Goal: Task Accomplishment & Management: Complete application form

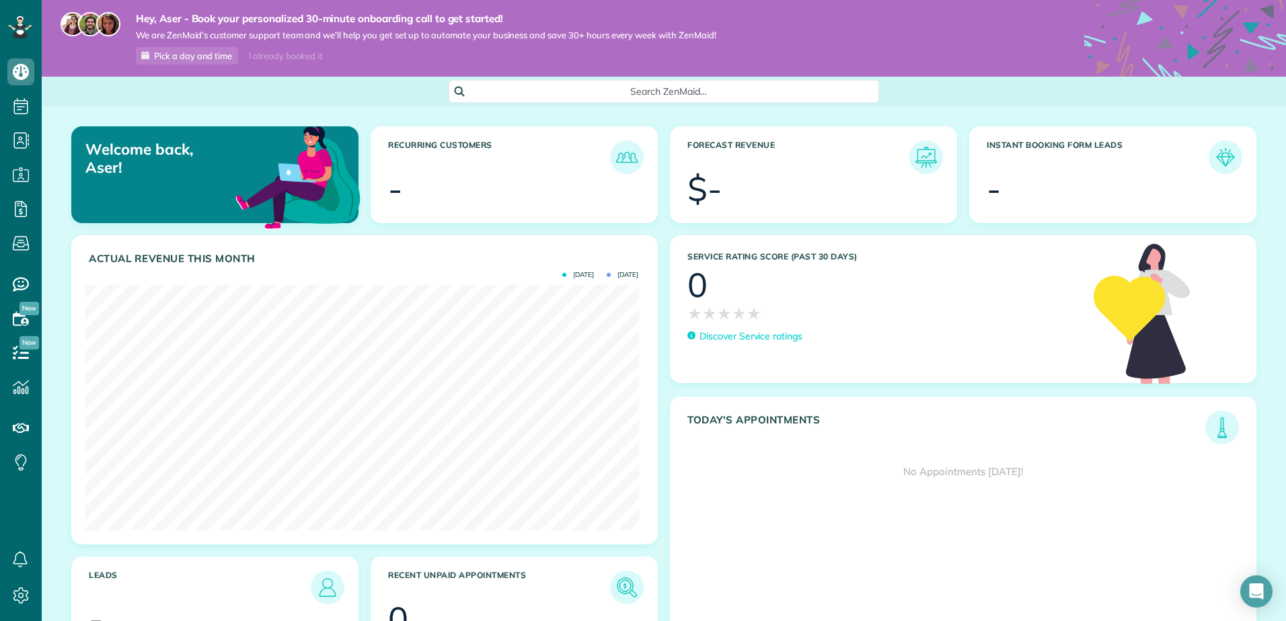
scroll to position [245, 553]
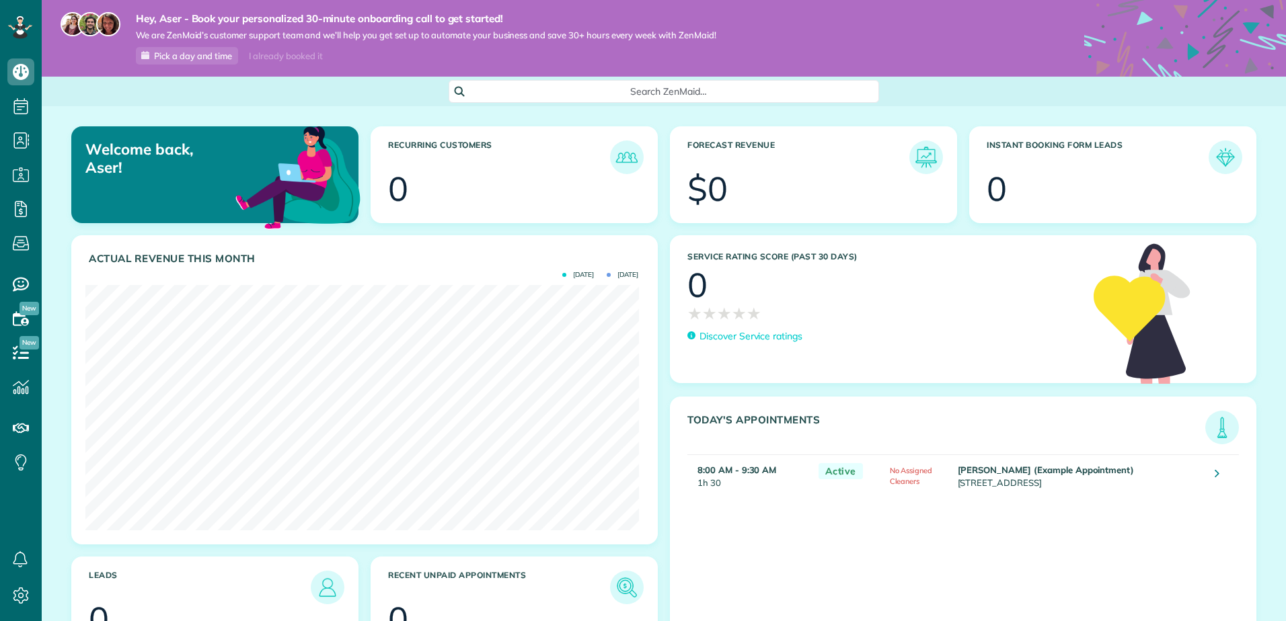
scroll to position [245, 553]
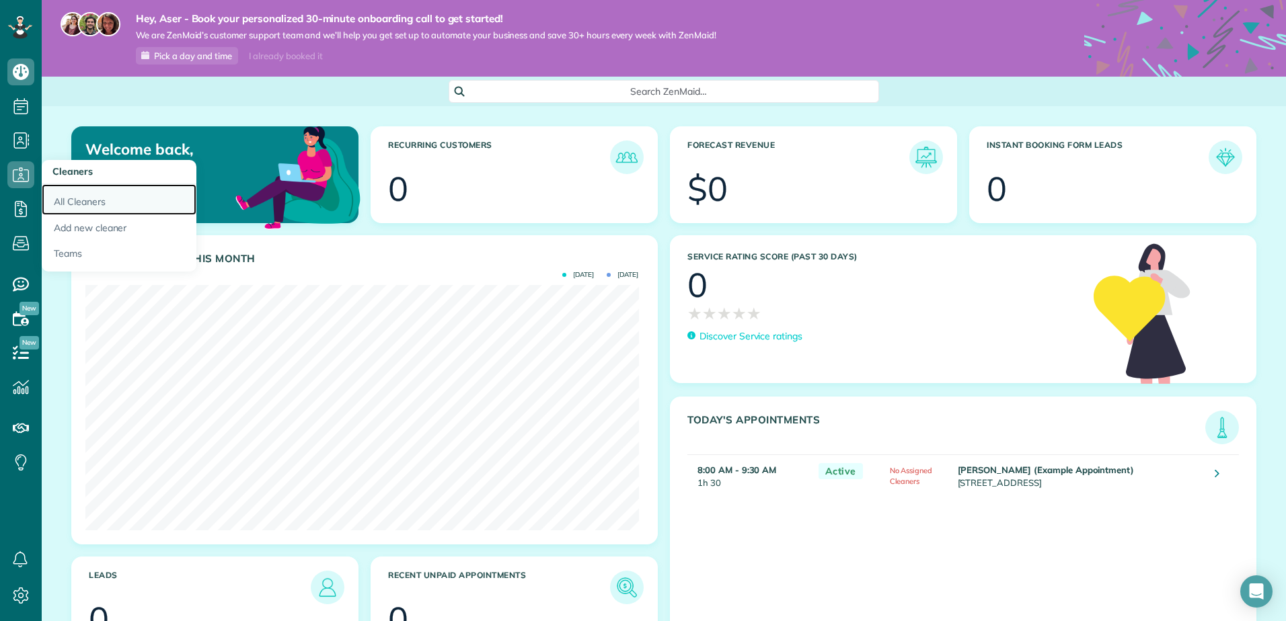
click at [117, 203] on link "All Cleaners" at bounding box center [119, 199] width 155 height 31
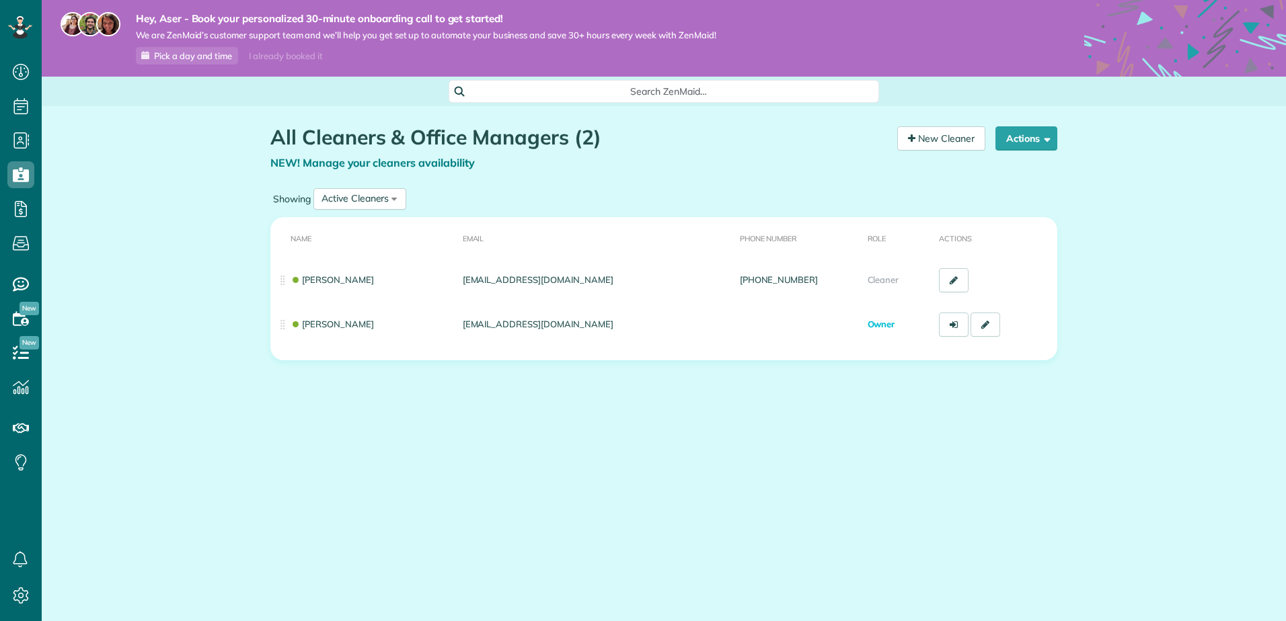
scroll to position [6, 6]
click at [929, 135] on link "New Cleaner" at bounding box center [941, 138] width 88 height 24
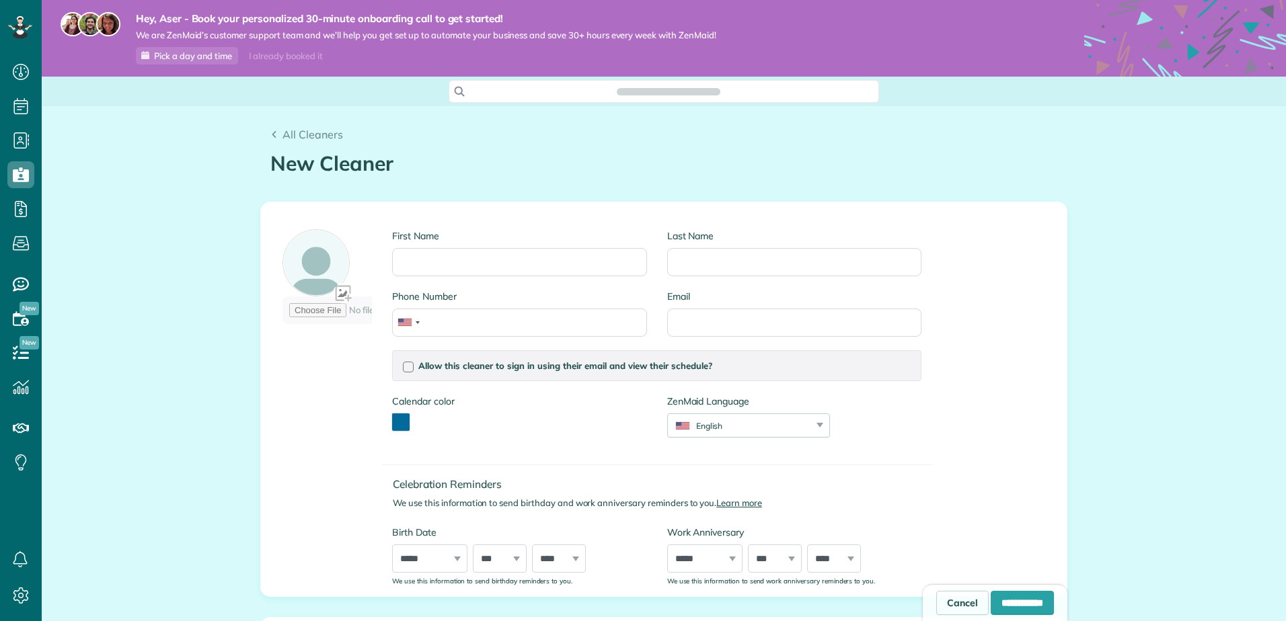
scroll to position [6, 6]
click at [438, 272] on input "First Name" at bounding box center [519, 262] width 254 height 28
type input "*********"
click at [726, 269] on input "Last Name" at bounding box center [794, 262] width 254 height 28
type input "*******"
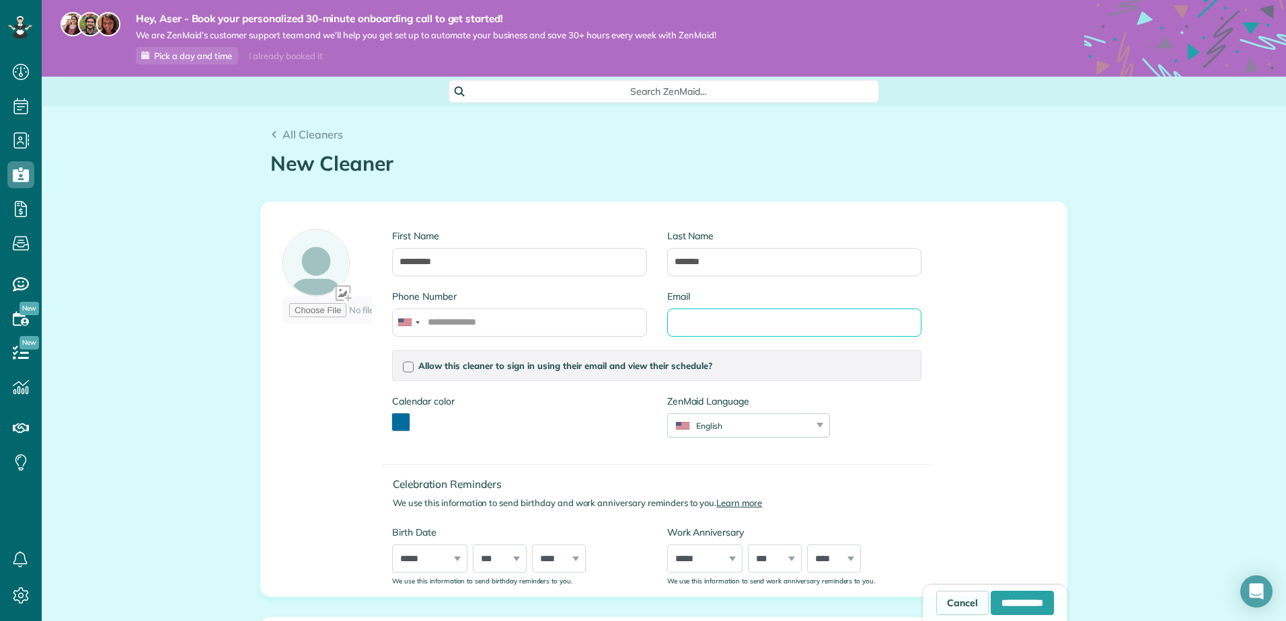
click at [684, 319] on input "Email" at bounding box center [794, 323] width 254 height 28
type input "**********"
click at [466, 330] on input "Phone Number" at bounding box center [519, 323] width 254 height 28
type input "**********"
click at [539, 452] on div "Celebration Reminders We use this information to send birthday and work anniver…" at bounding box center [656, 518] width 549 height 135
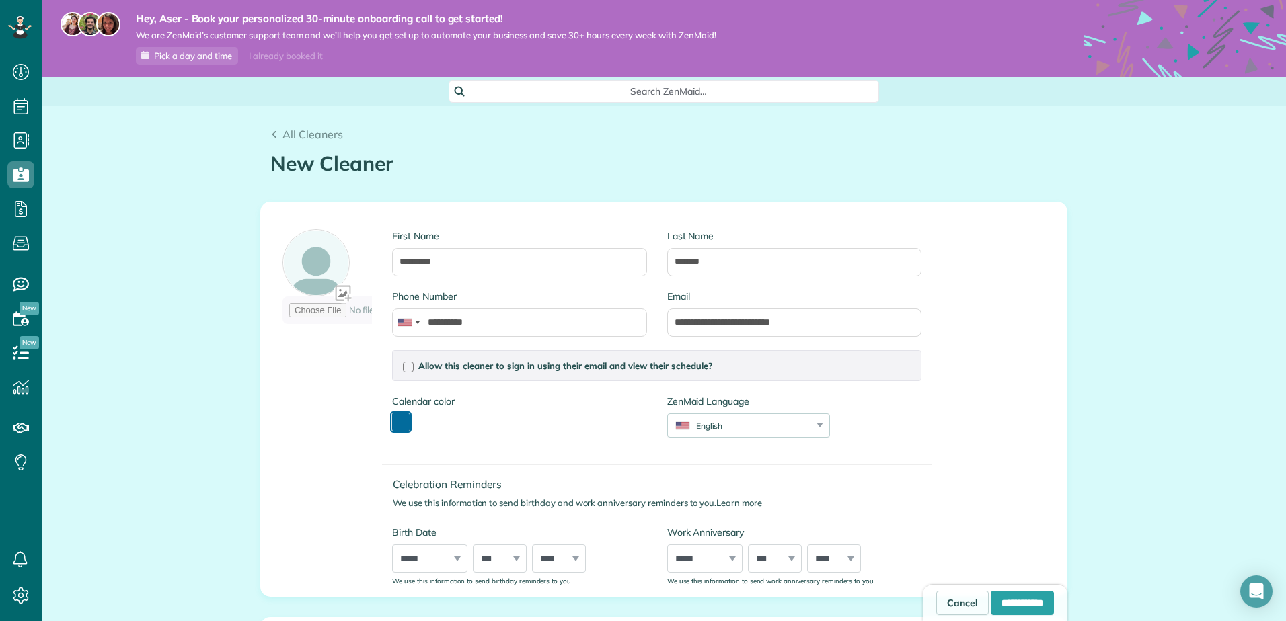
click at [392, 419] on button "toggle color picker dialog" at bounding box center [400, 422] width 17 height 17
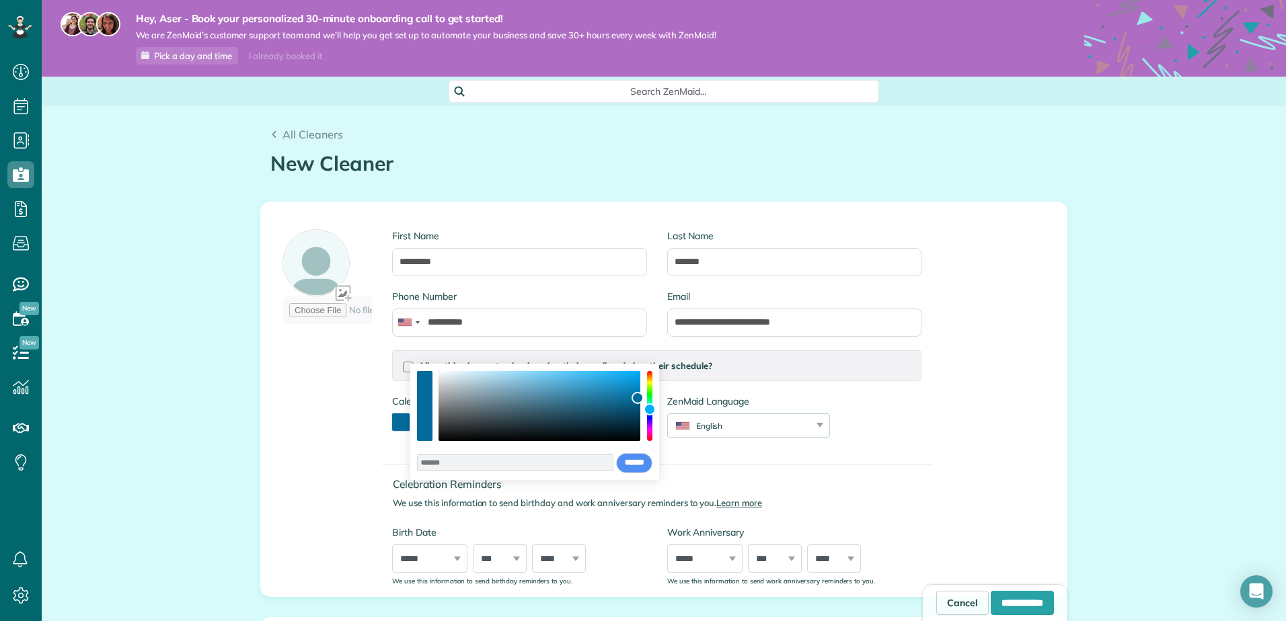
click at [871, 427] on div "Allow this cleaner to sign in using their email and view their schedule? Passwo…" at bounding box center [656, 400] width 549 height 101
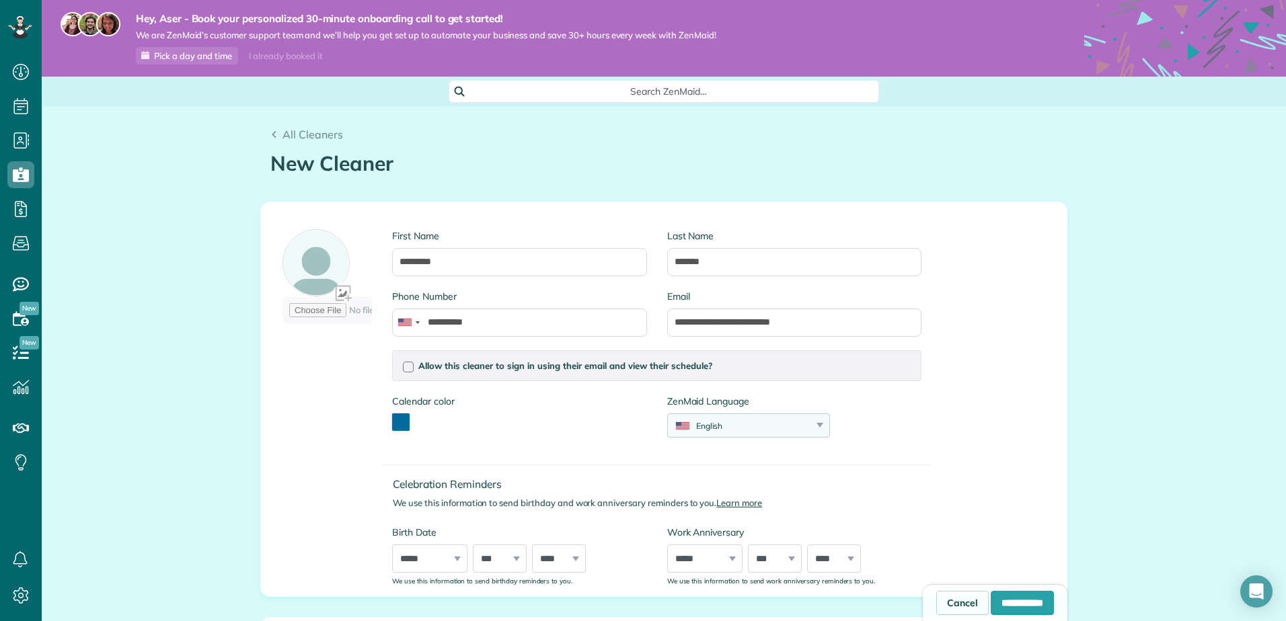
click at [767, 426] on div "English" at bounding box center [740, 425] width 145 height 11
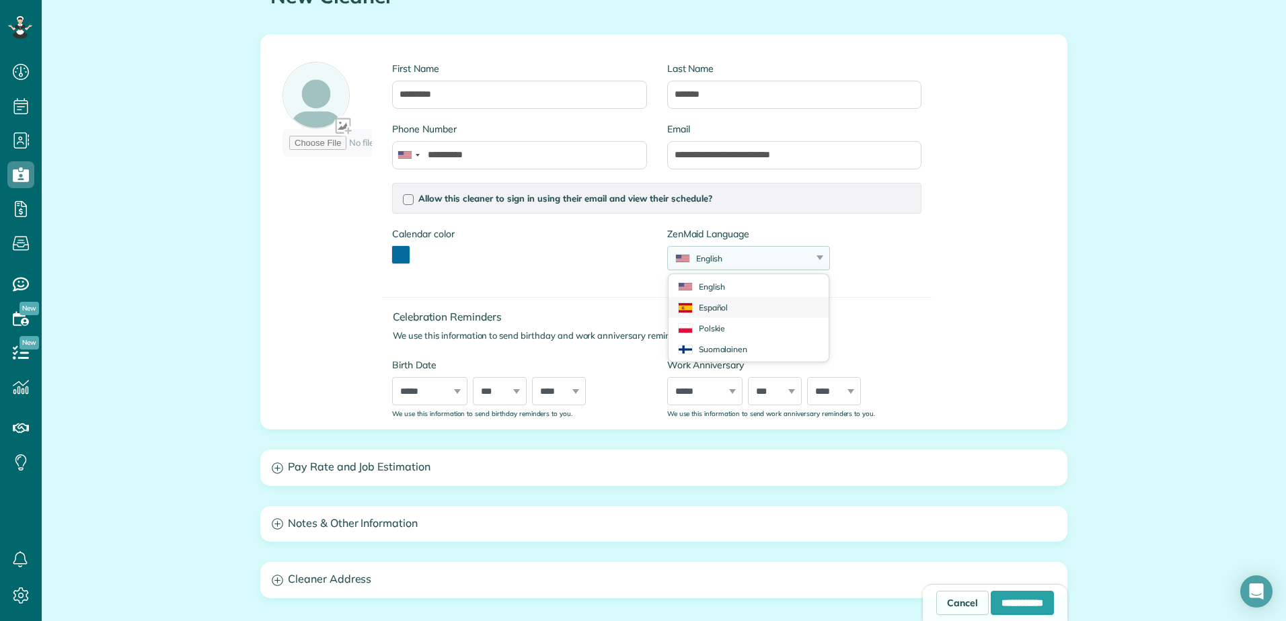
scroll to position [202, 0]
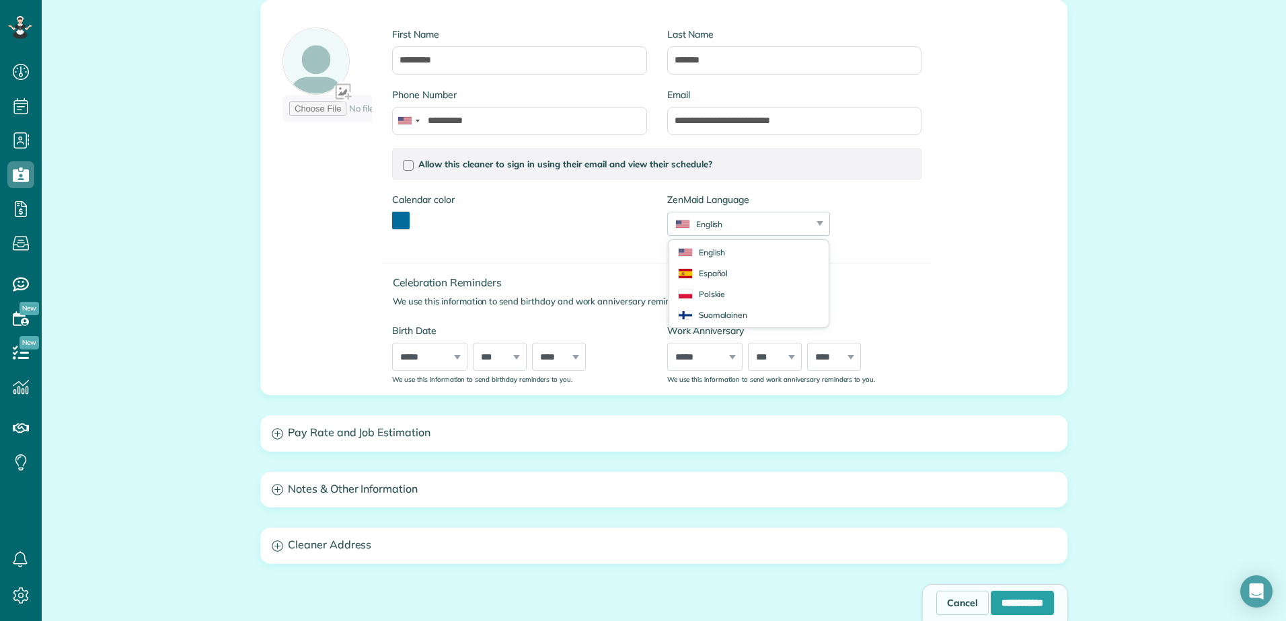
click at [890, 260] on div "Celebration Reminders We use this information to send birthday and work anniver…" at bounding box center [656, 317] width 549 height 135
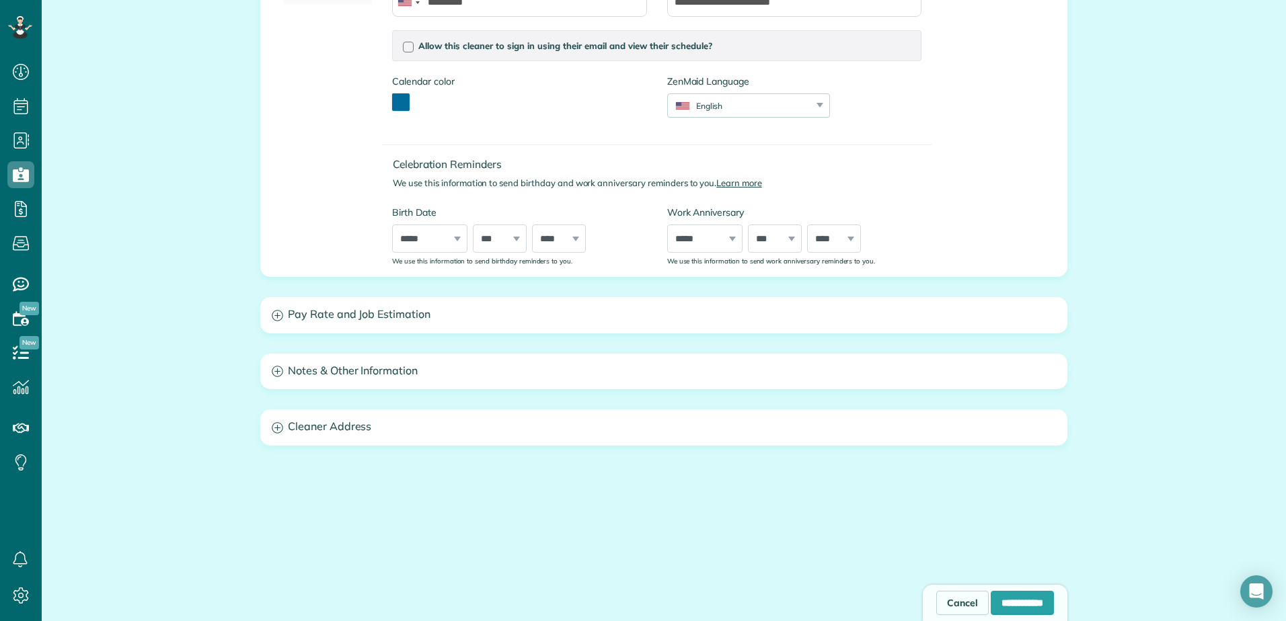
scroll to position [326, 0]
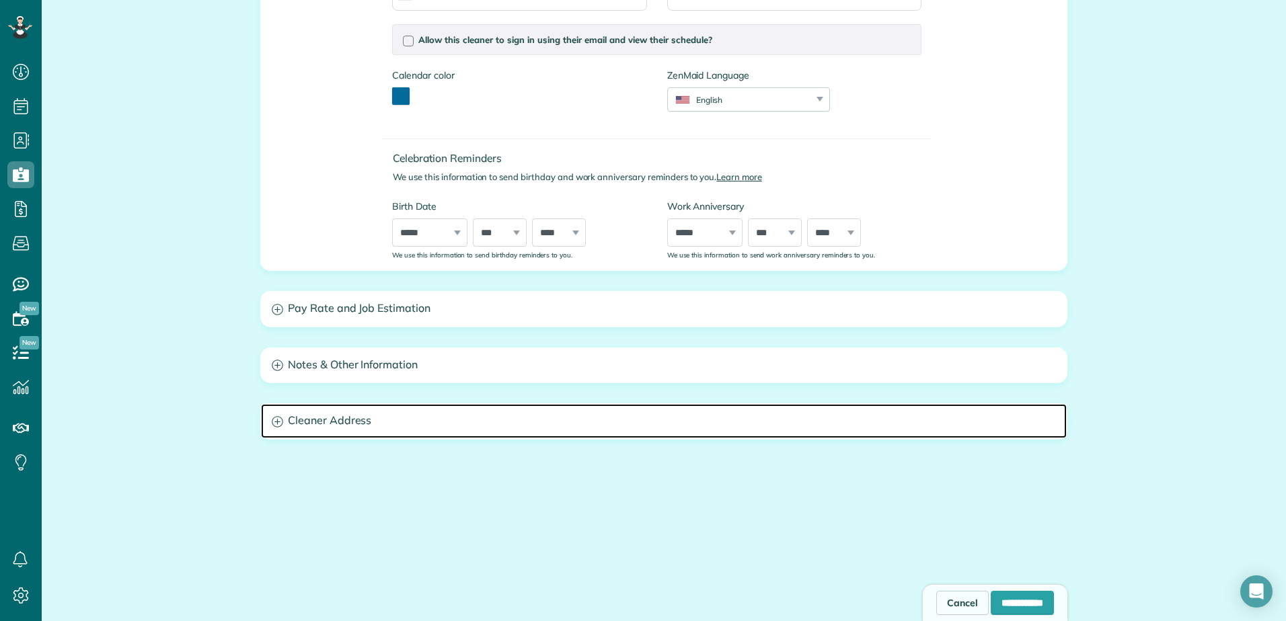
click at [371, 416] on h3 "Cleaner Address" at bounding box center [664, 421] width 806 height 34
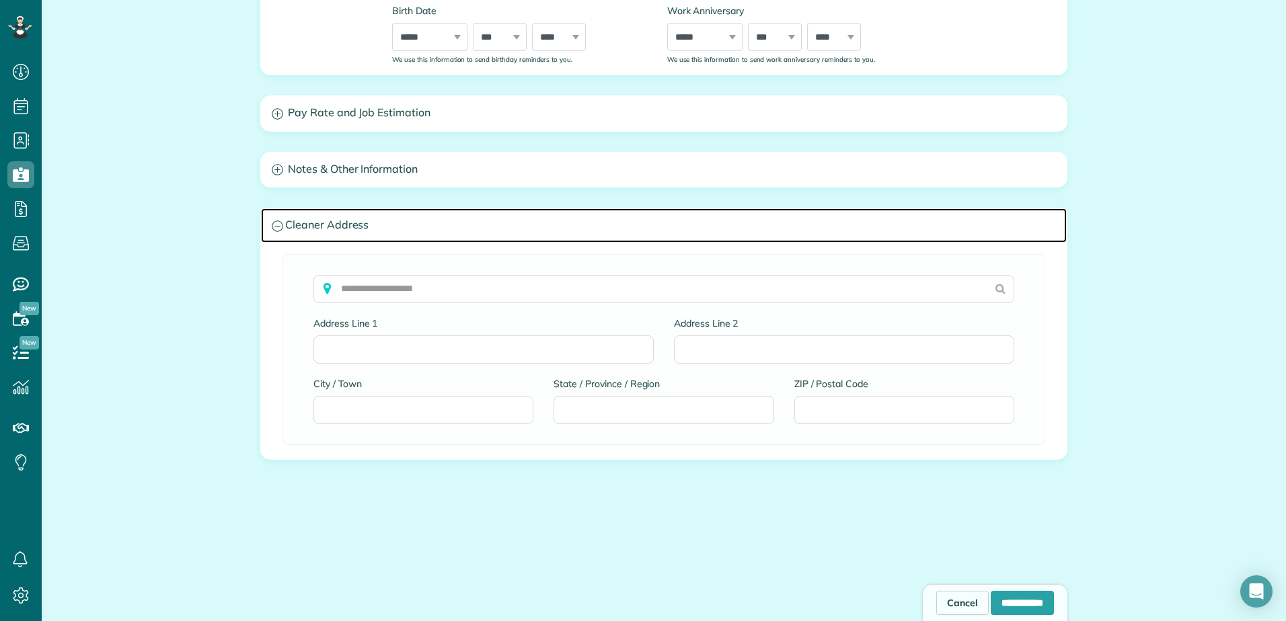
scroll to position [528, 0]
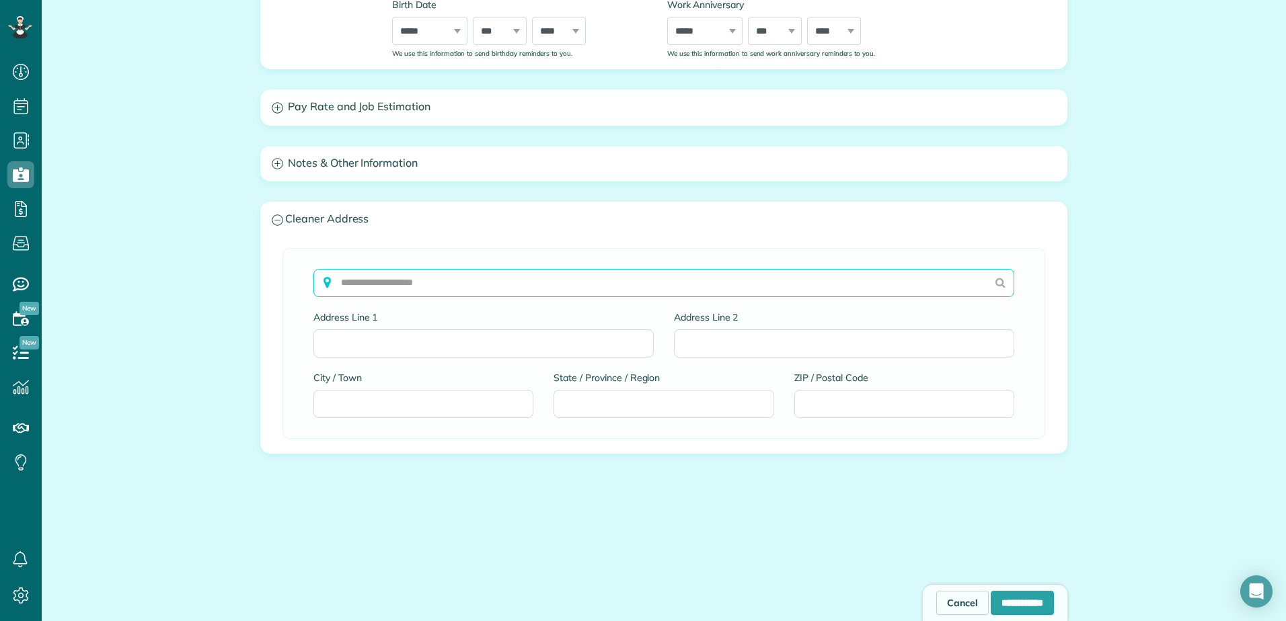
click at [375, 283] on input "text" at bounding box center [663, 283] width 701 height 28
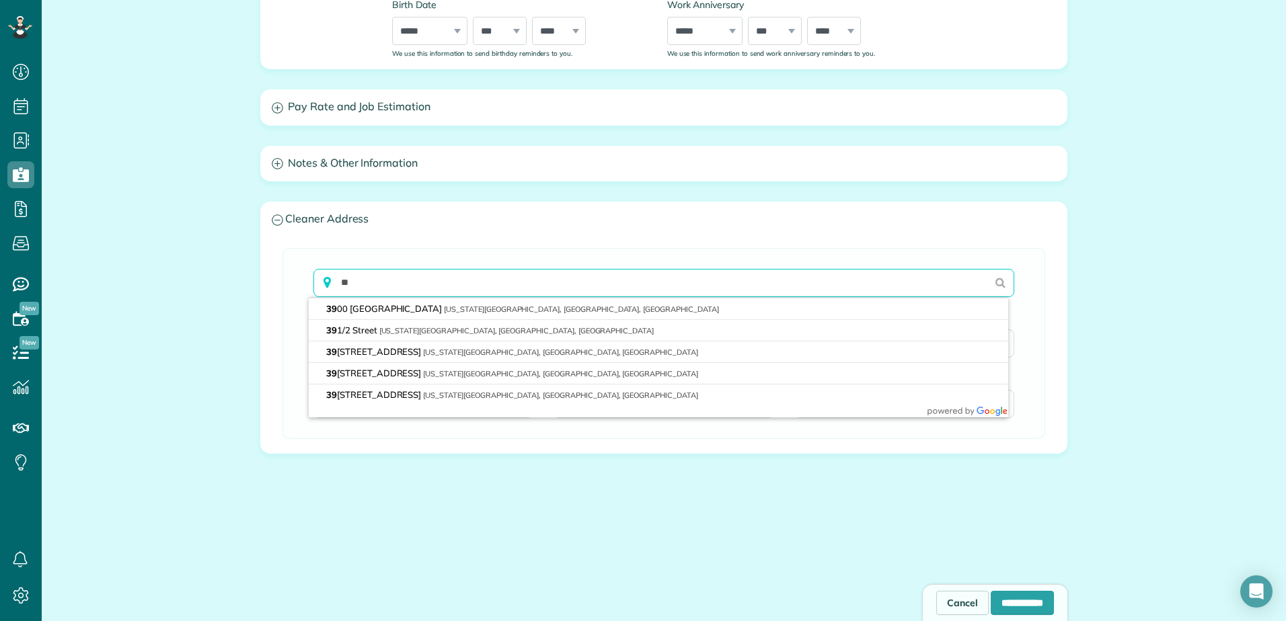
type input "*"
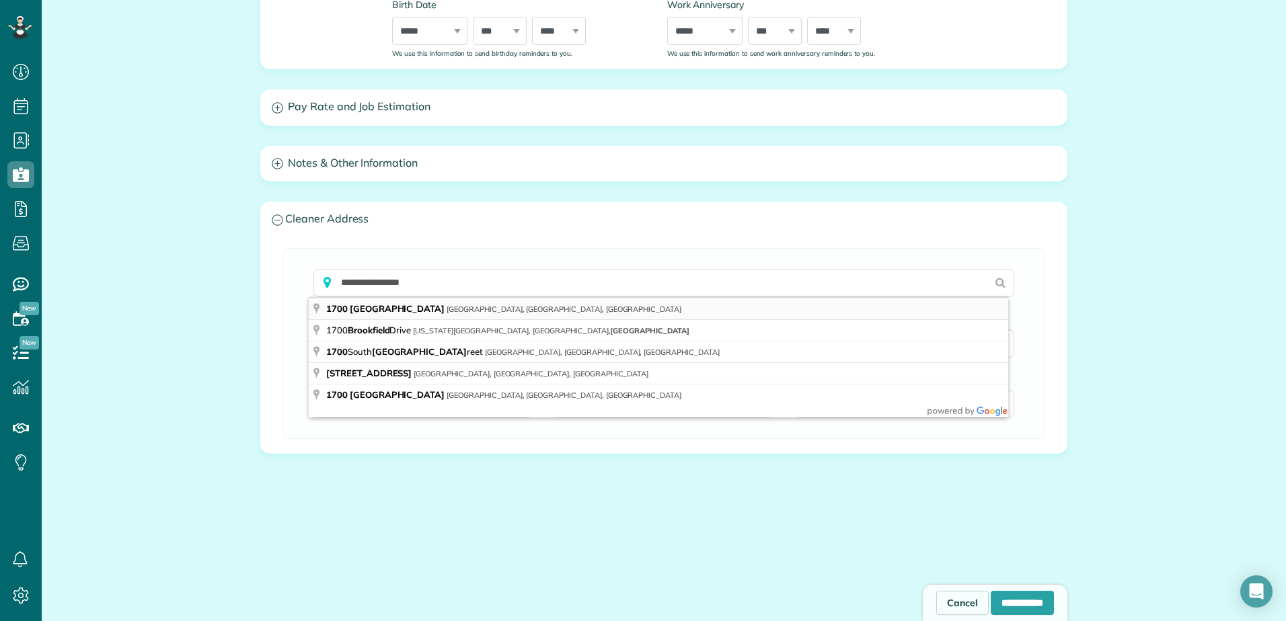
type input "**********"
type input "********"
type input "**"
type input "*****"
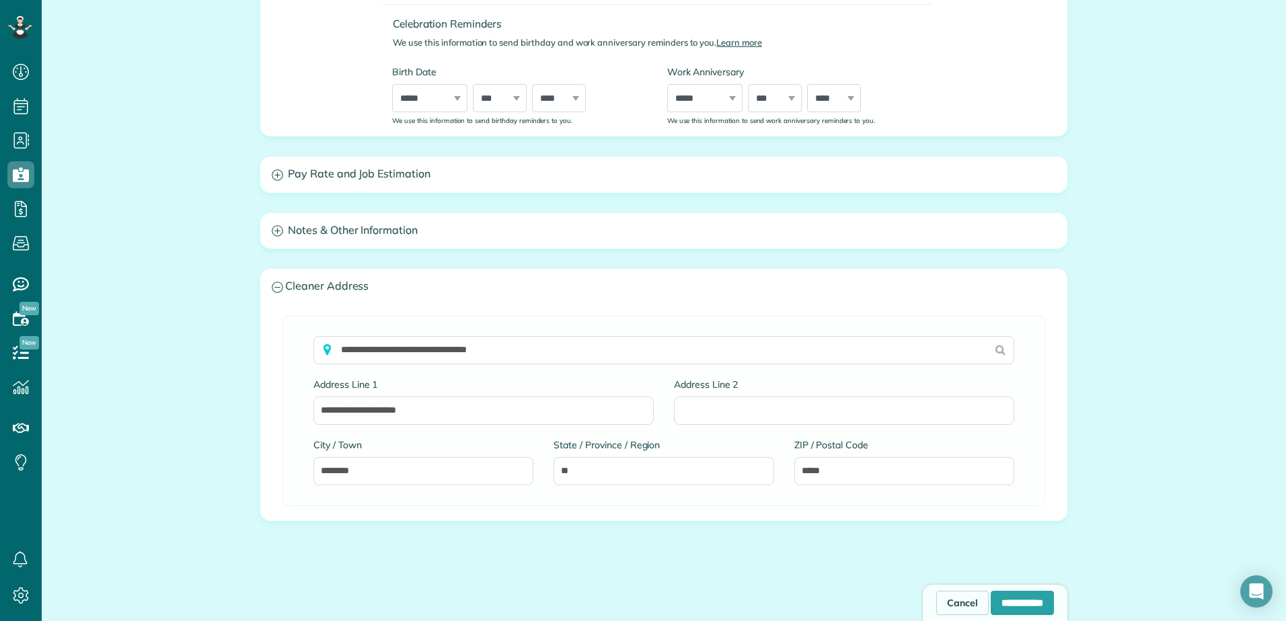
scroll to position [393, 0]
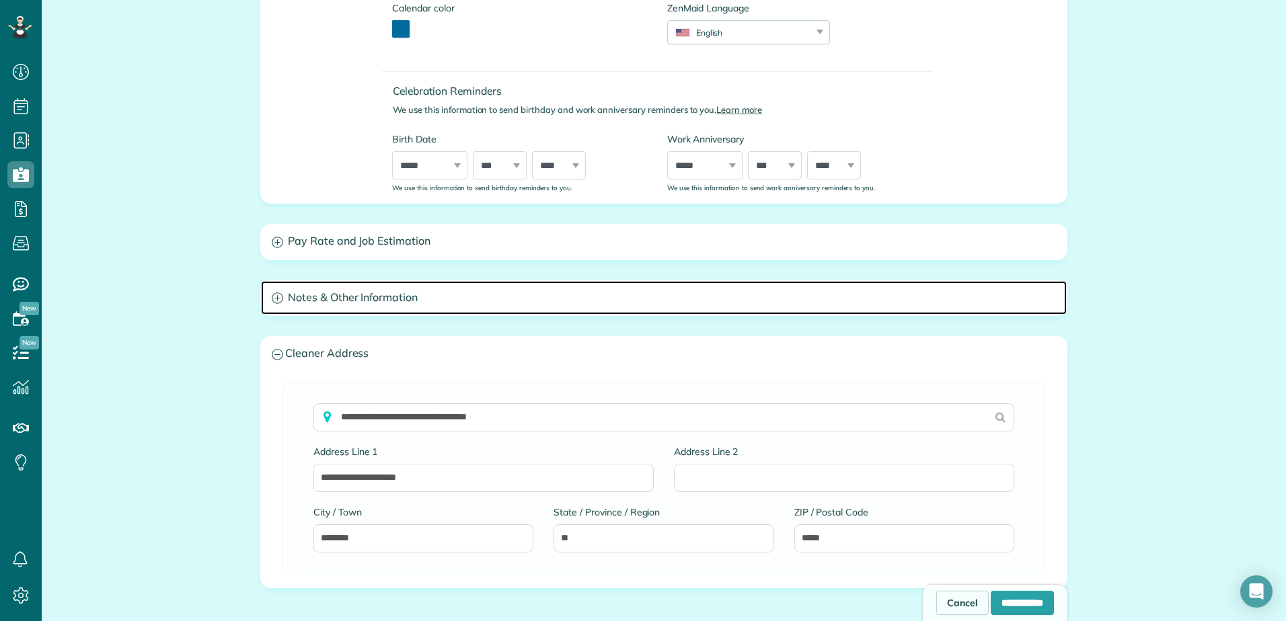
click at [379, 304] on h3 "Notes & Other Information" at bounding box center [664, 298] width 806 height 34
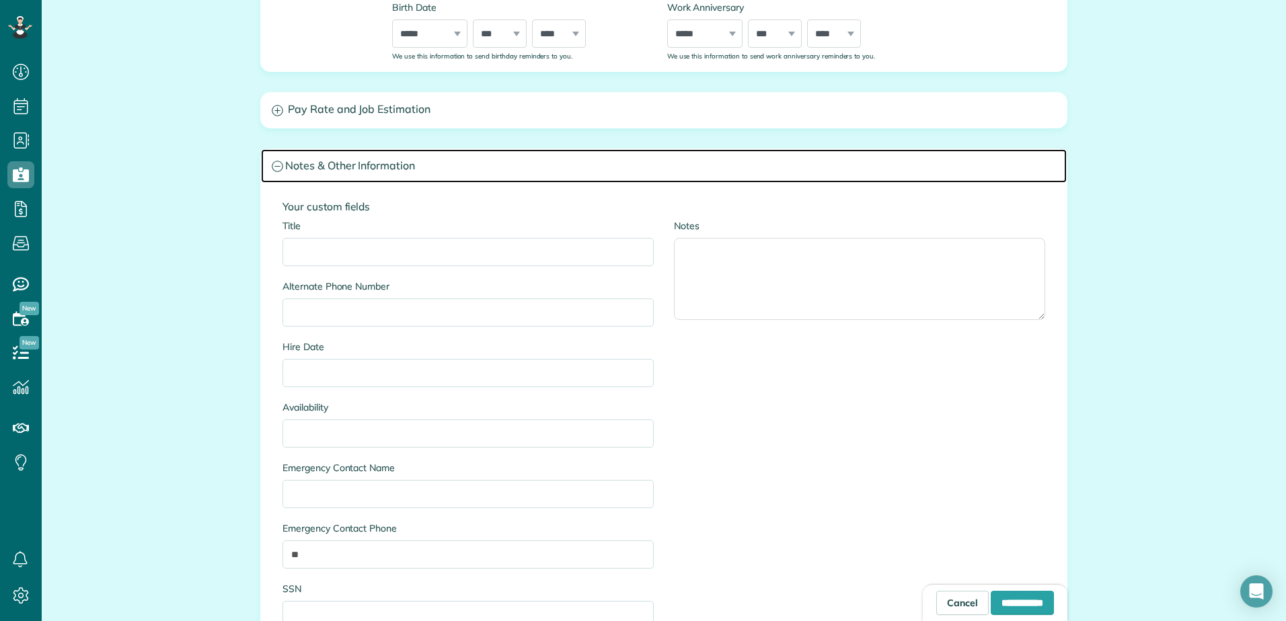
scroll to position [528, 0]
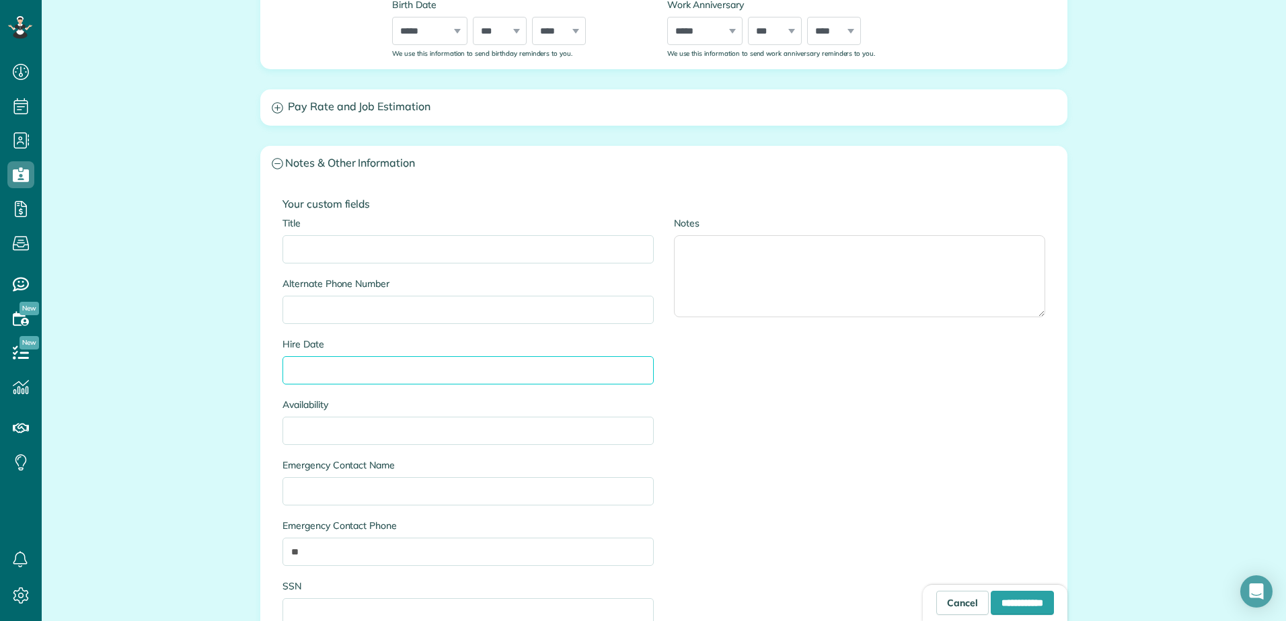
click at [332, 371] on input "Hire Date" at bounding box center [467, 370] width 371 height 28
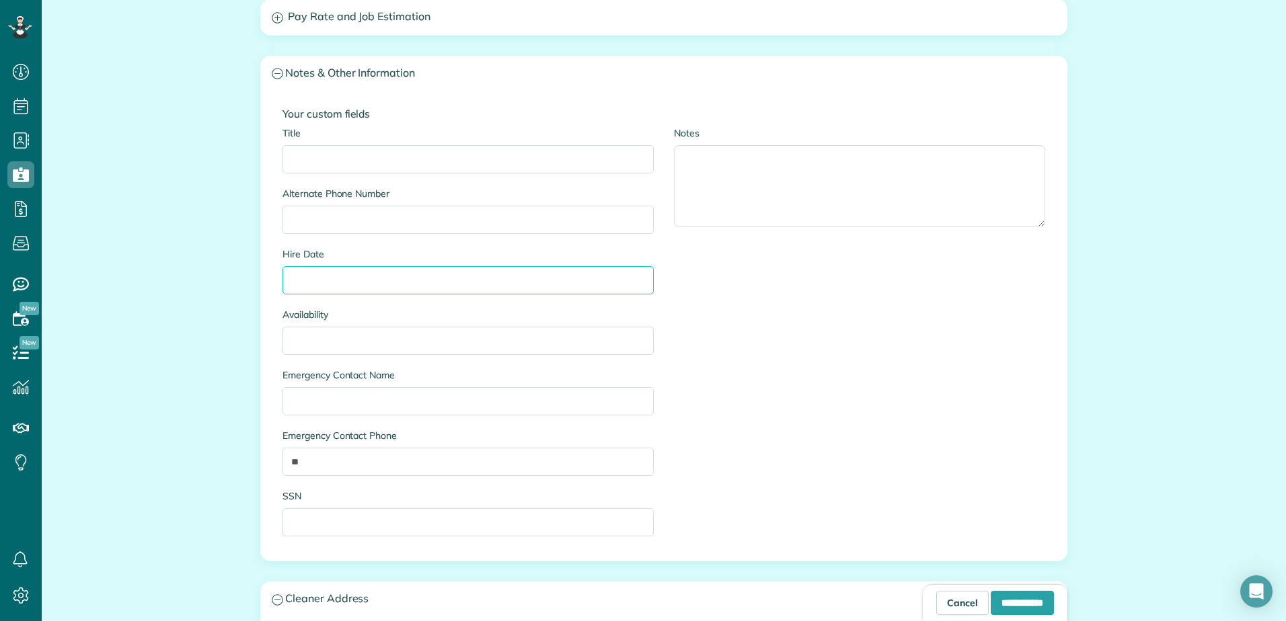
scroll to position [595, 0]
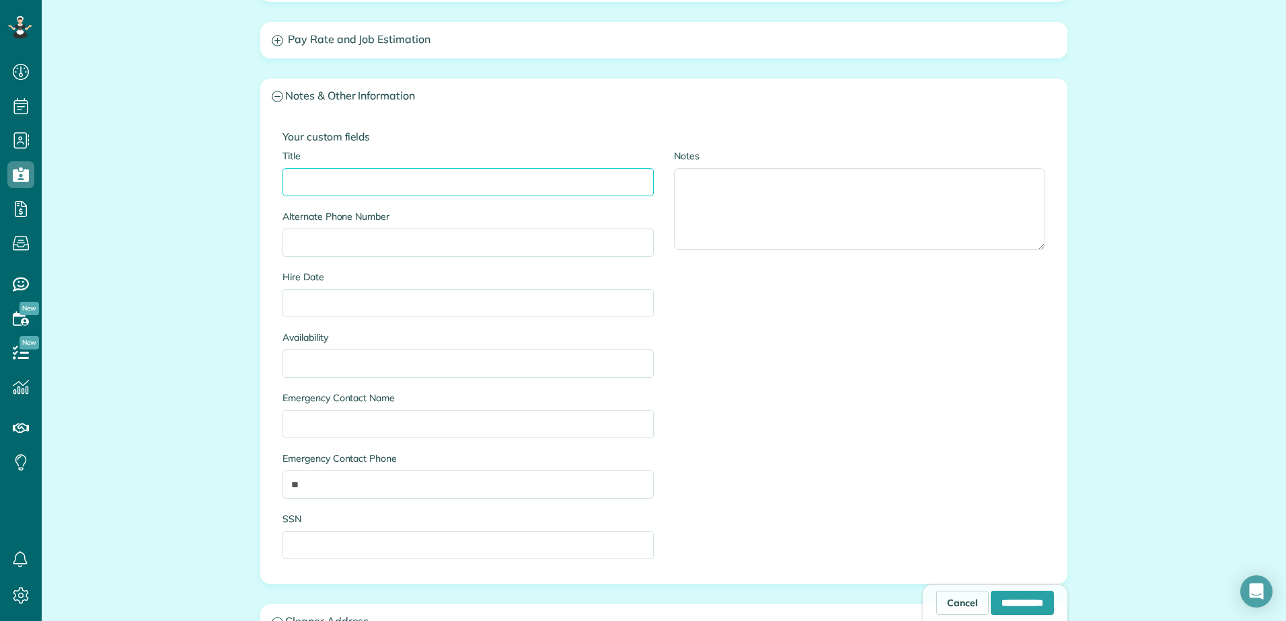
click at [335, 174] on input "Title" at bounding box center [467, 182] width 371 height 28
type input "*******"
click at [312, 356] on input "Availability" at bounding box center [467, 364] width 371 height 28
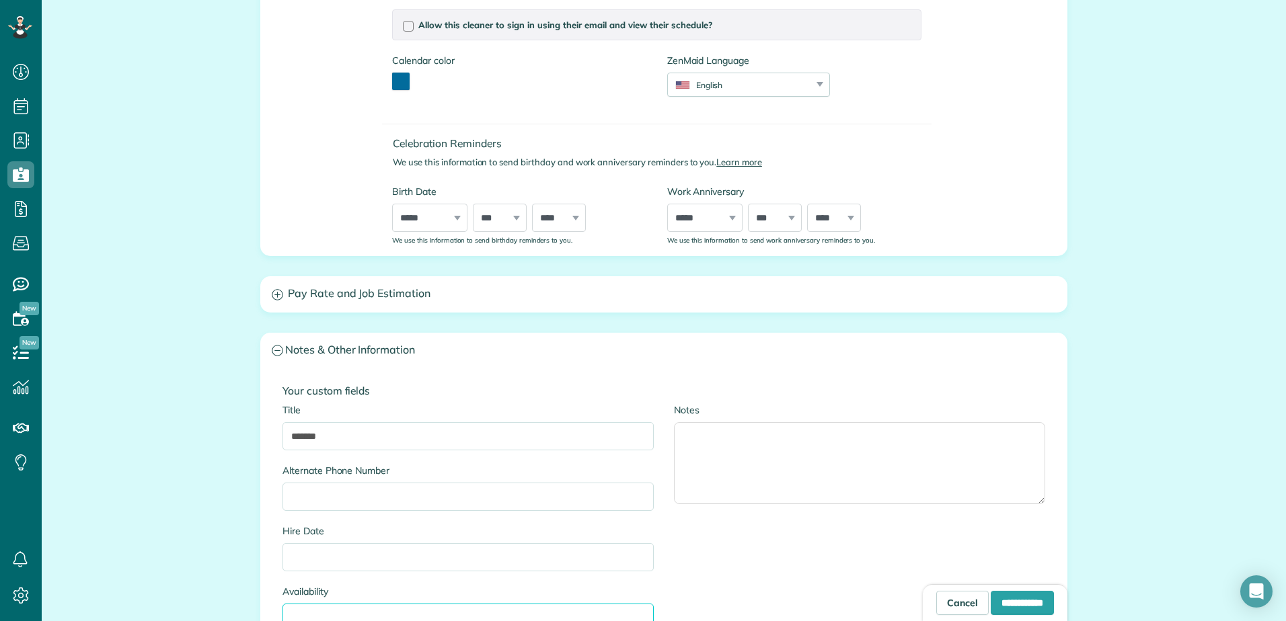
scroll to position [326, 0]
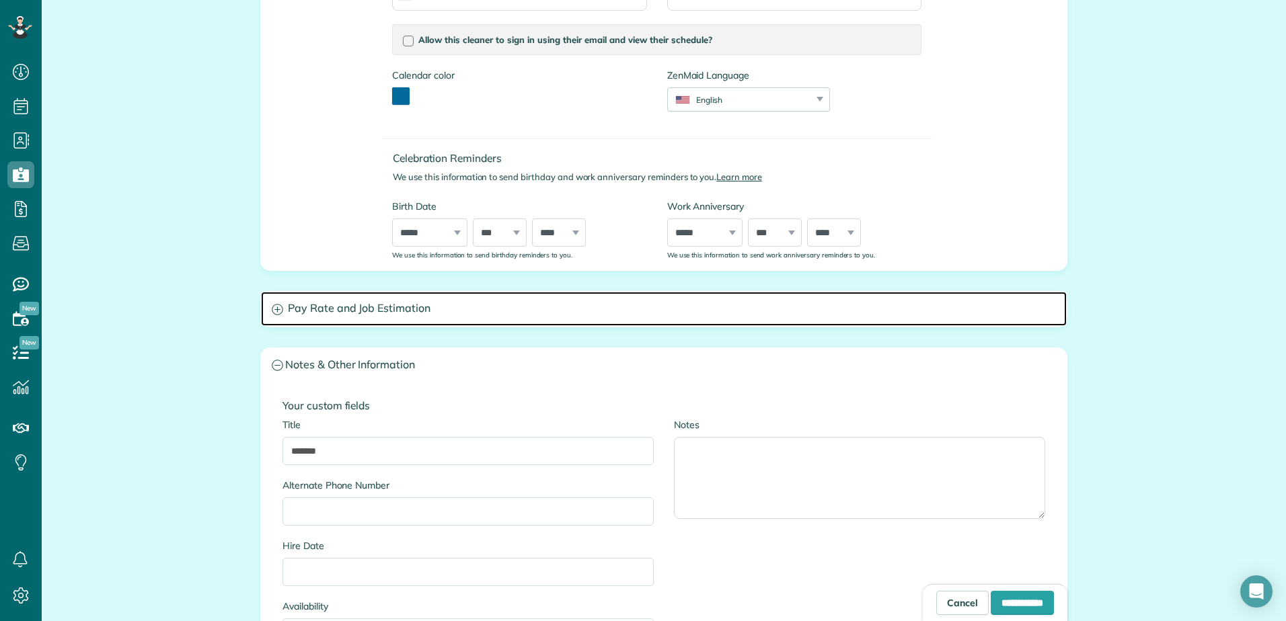
click at [375, 319] on h3 "Pay Rate and Job Estimation" at bounding box center [664, 309] width 806 height 34
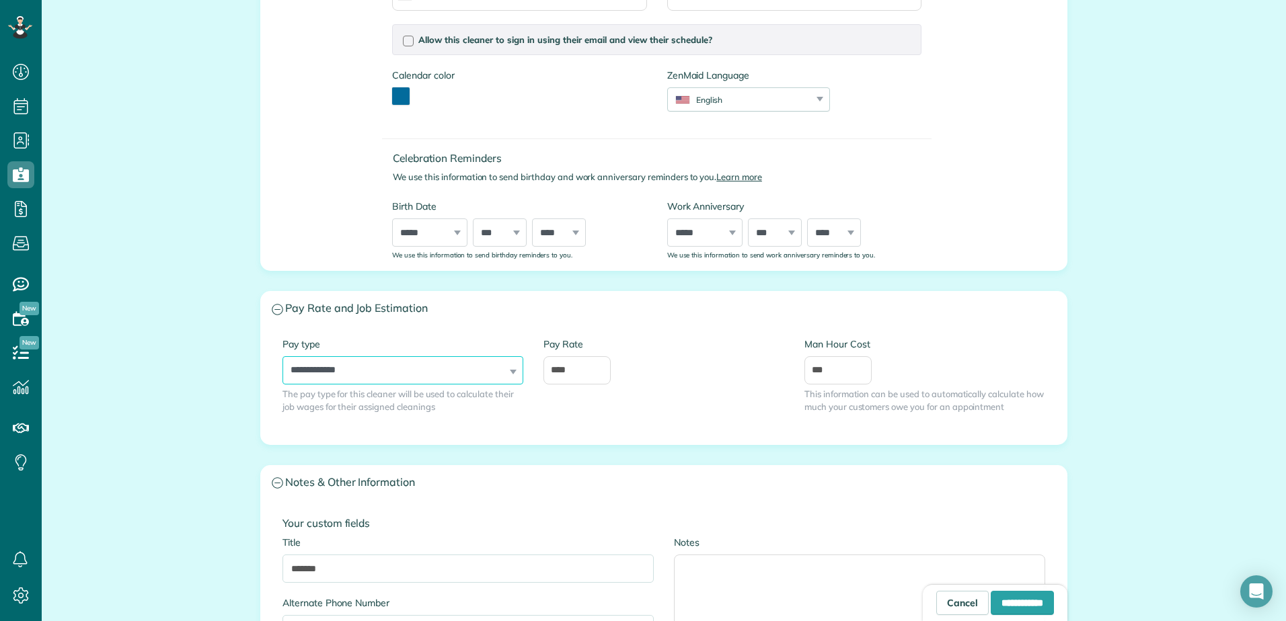
click at [387, 361] on select "**********" at bounding box center [402, 370] width 241 height 28
select select "******"
click at [282, 356] on select "**********" at bounding box center [402, 370] width 241 height 28
drag, startPoint x: 556, startPoint y: 372, endPoint x: 543, endPoint y: 373, distance: 12.2
click at [543, 373] on input "****" at bounding box center [576, 370] width 67 height 28
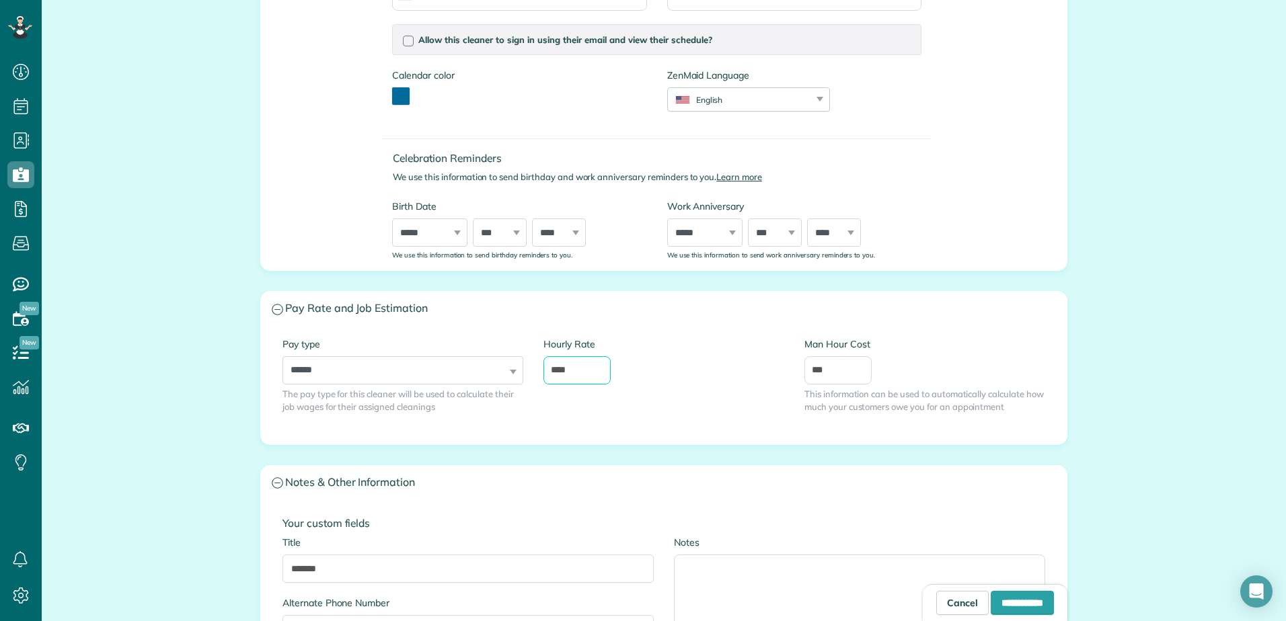
click at [580, 369] on input "****" at bounding box center [576, 370] width 67 height 28
type input "*****"
drag, startPoint x: 833, startPoint y: 367, endPoint x: 781, endPoint y: 366, distance: 51.1
click at [781, 366] on div "**********" at bounding box center [663, 386] width 783 height 96
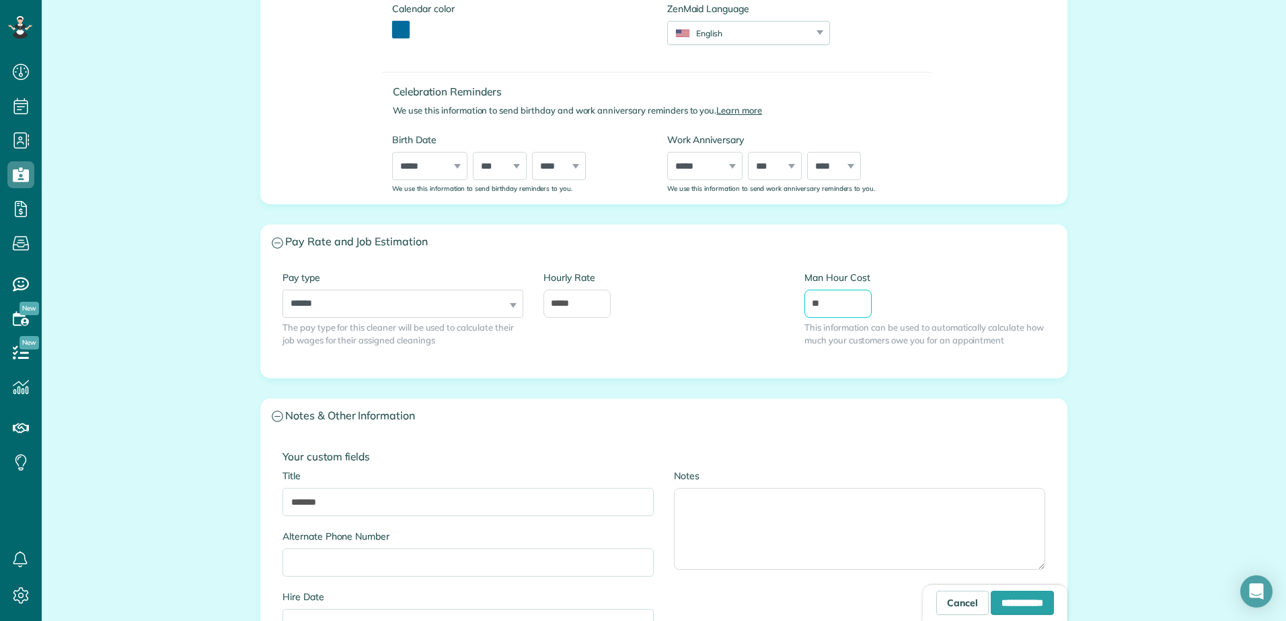
scroll to position [393, 0]
type input "**"
click at [1016, 610] on input "**********" at bounding box center [1022, 603] width 63 height 24
type input "**********"
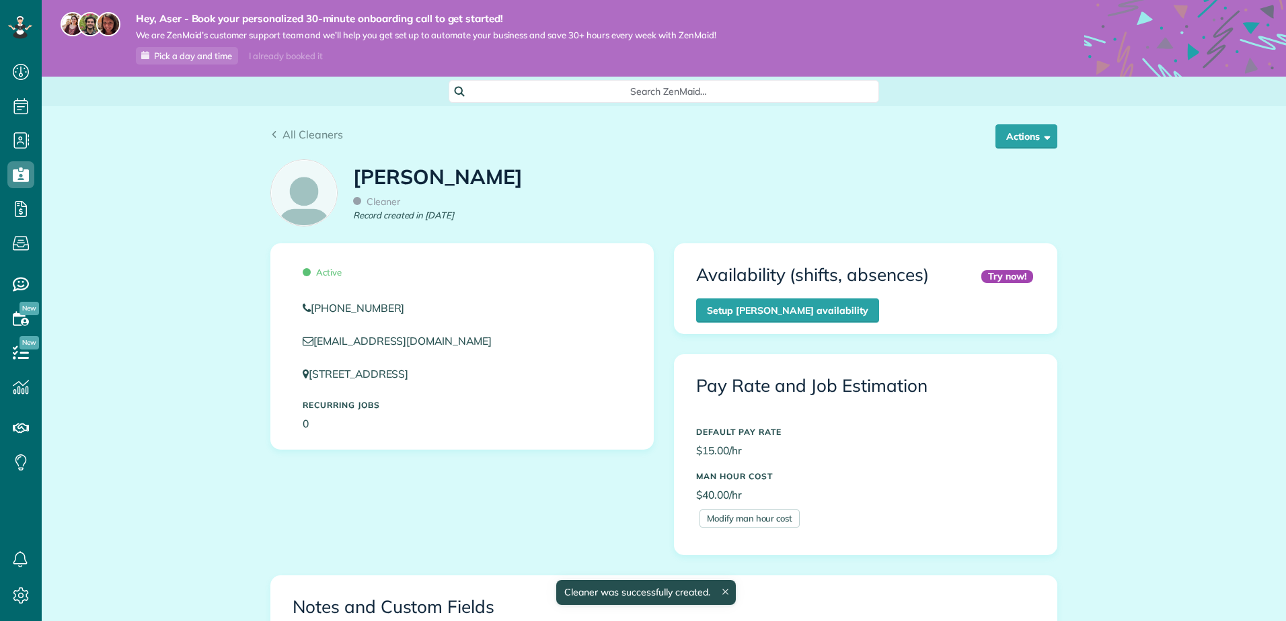
scroll to position [293, 0]
click at [824, 311] on link "Setup Alexandra Auguste’s availability" at bounding box center [787, 311] width 183 height 24
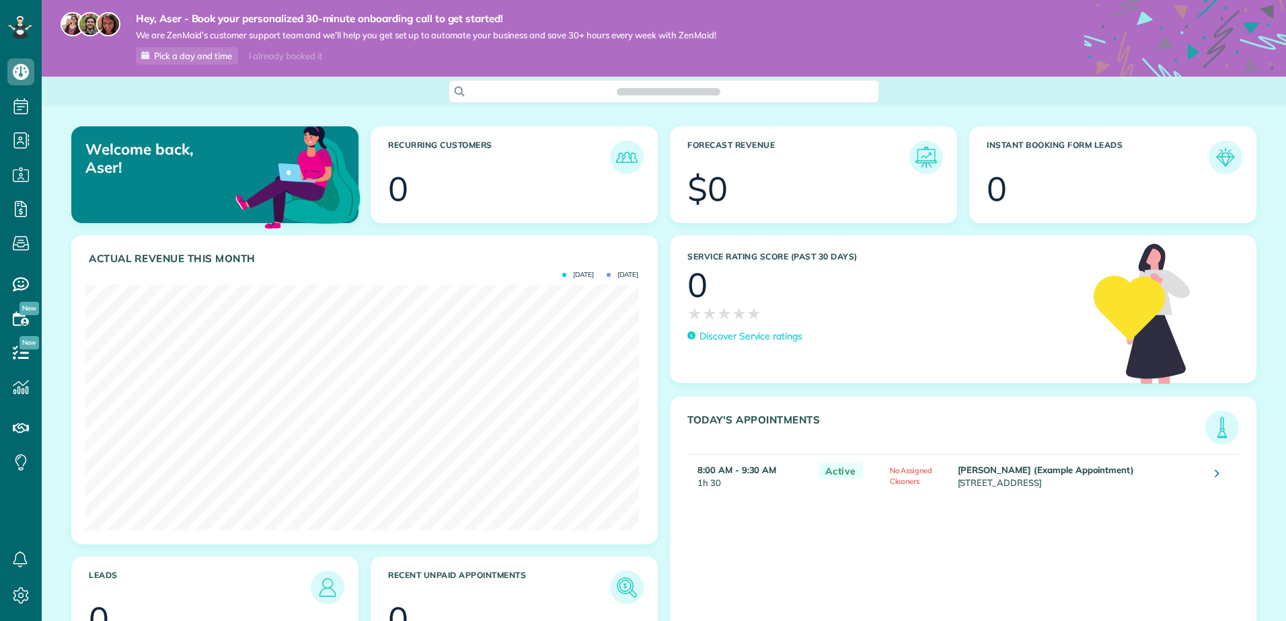
scroll to position [245, 553]
click at [622, 153] on img at bounding box center [626, 157] width 31 height 31
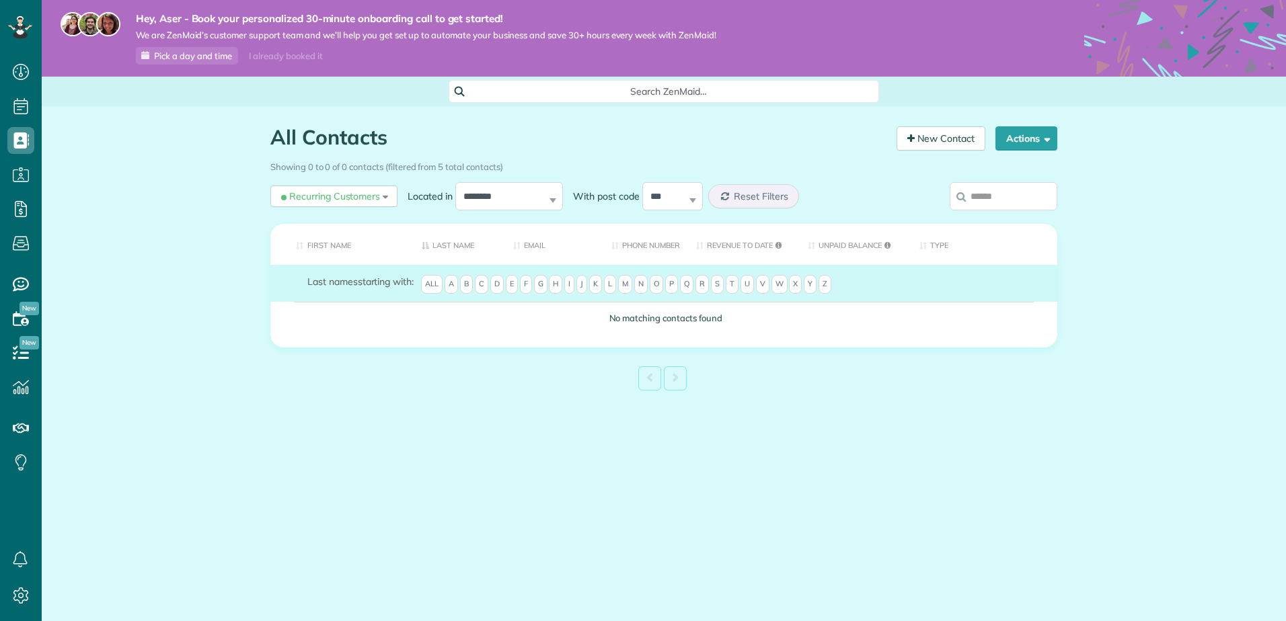
scroll to position [6, 6]
click at [20, 32] on icon at bounding box center [20, 31] width 8 height 8
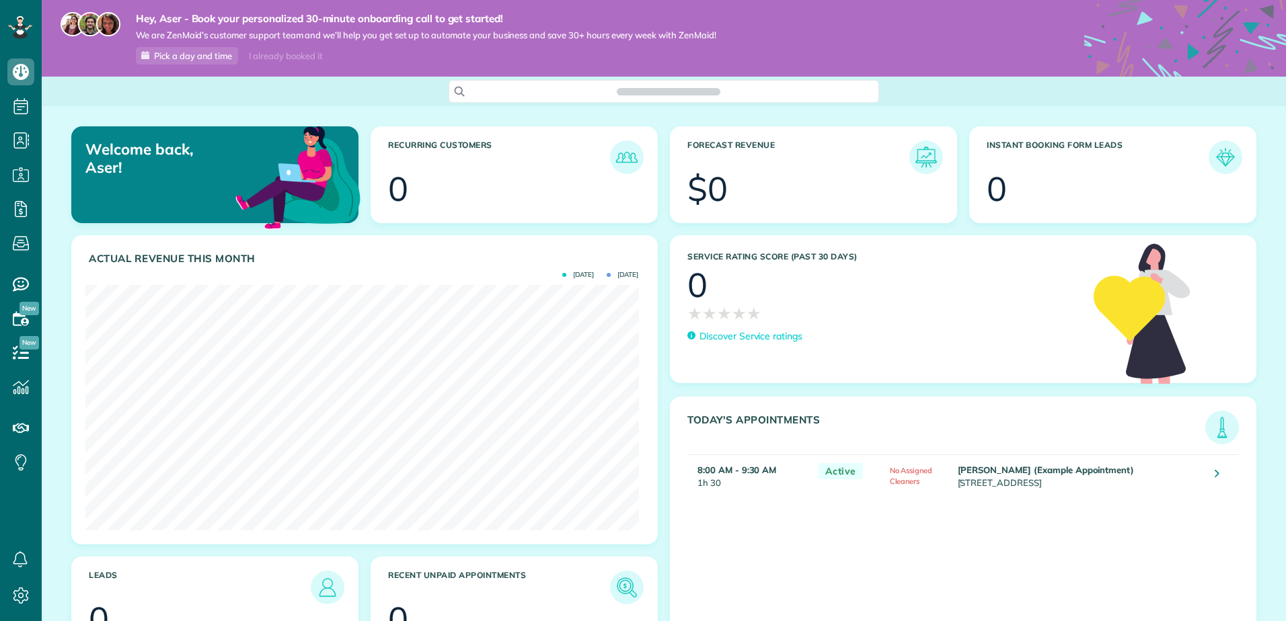
scroll to position [245, 553]
click at [19, 51] on div at bounding box center [20, 27] width 40 height 55
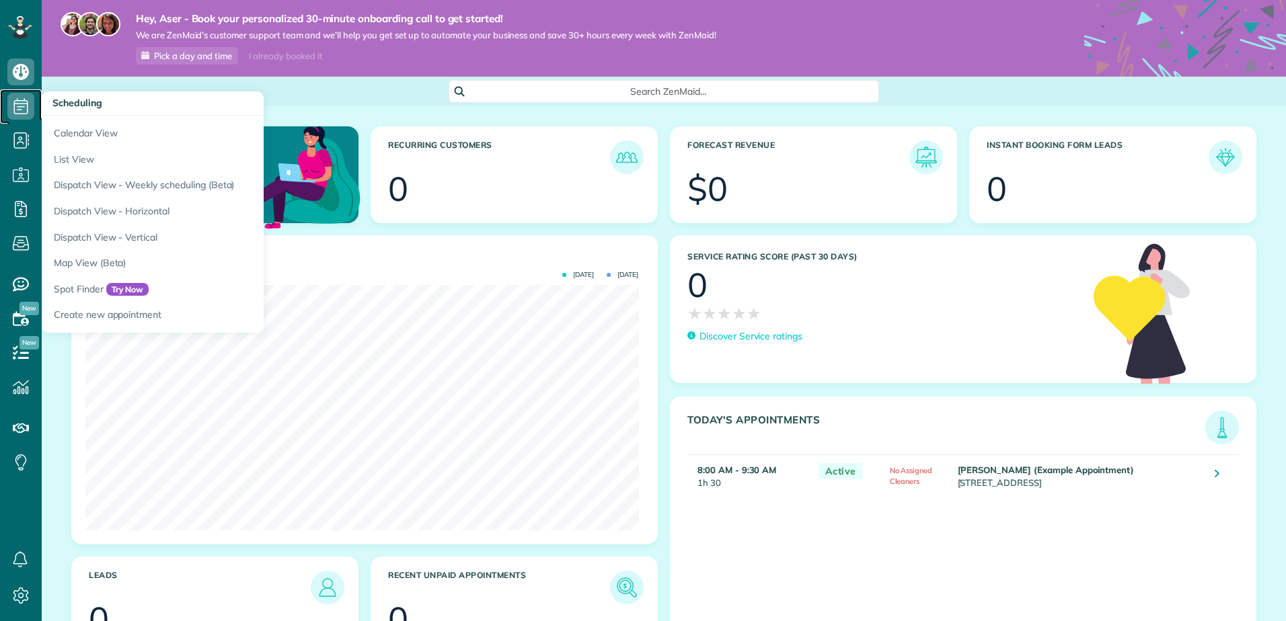
scroll to position [245, 553]
click at [27, 116] on icon at bounding box center [20, 106] width 27 height 27
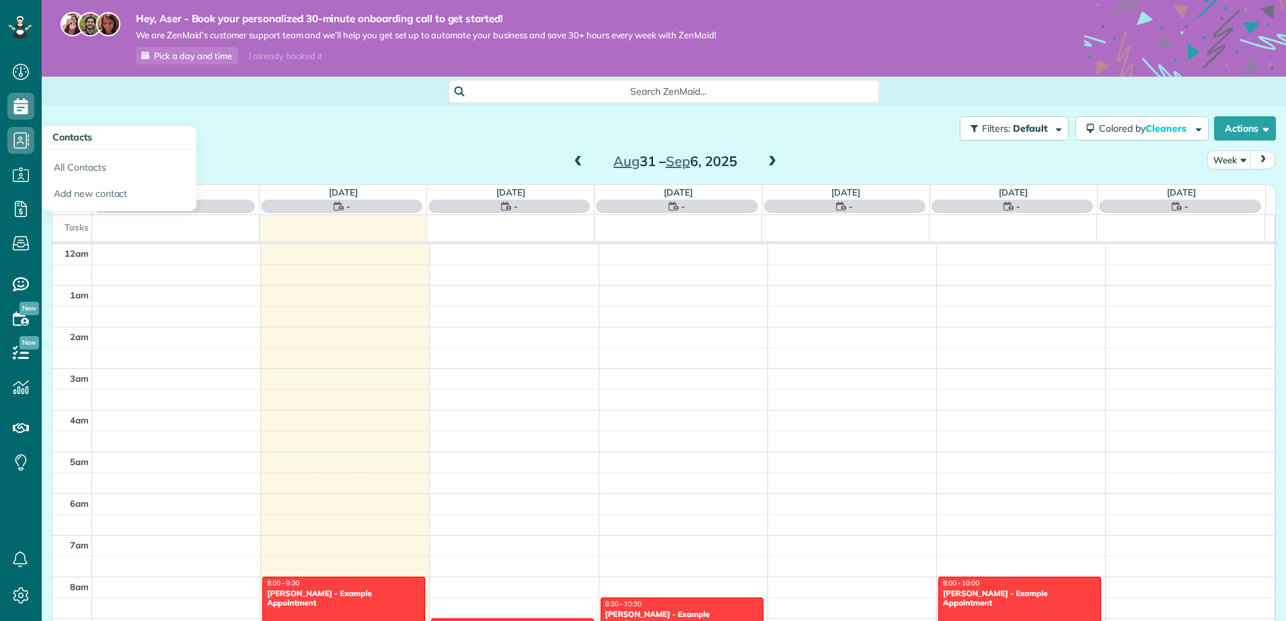
scroll to position [293, 0]
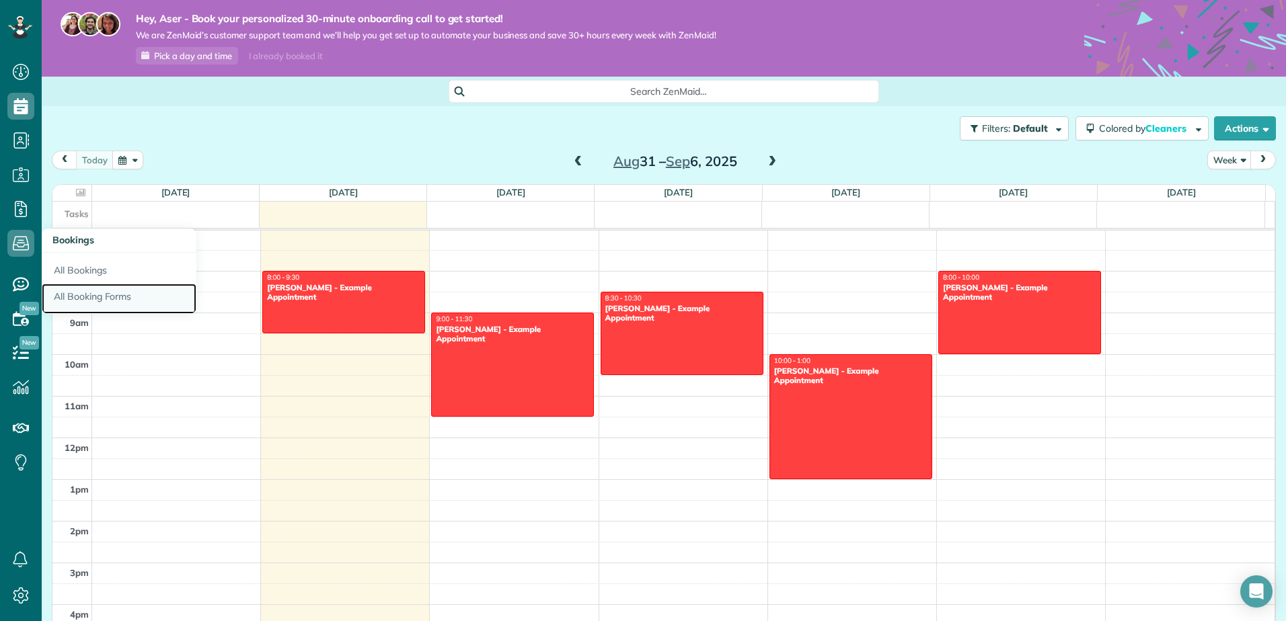
click at [102, 299] on link "All Booking Forms" at bounding box center [119, 299] width 155 height 31
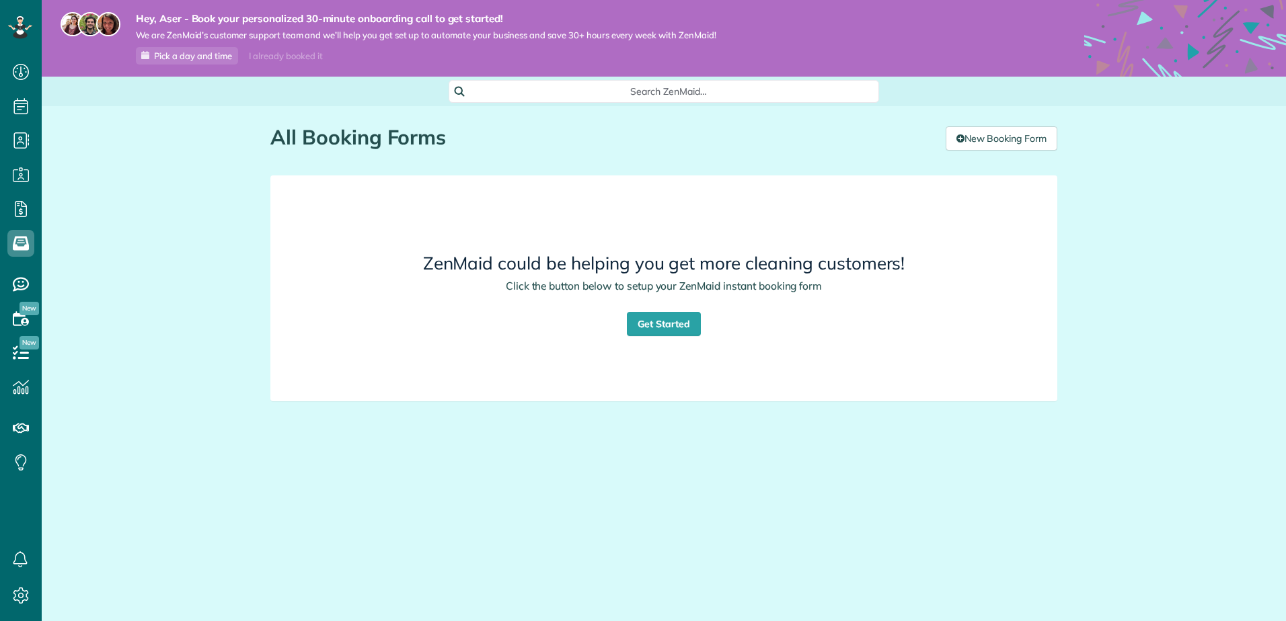
scroll to position [6, 6]
click at [693, 328] on link "Get Started" at bounding box center [664, 324] width 74 height 24
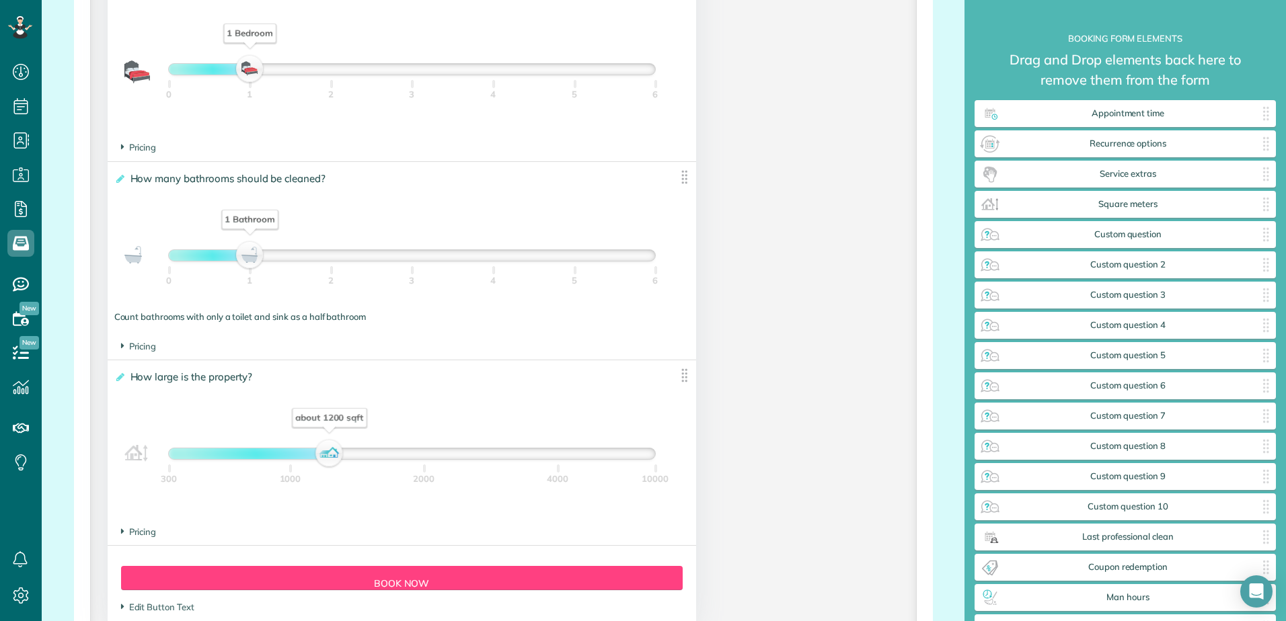
scroll to position [1204, 0]
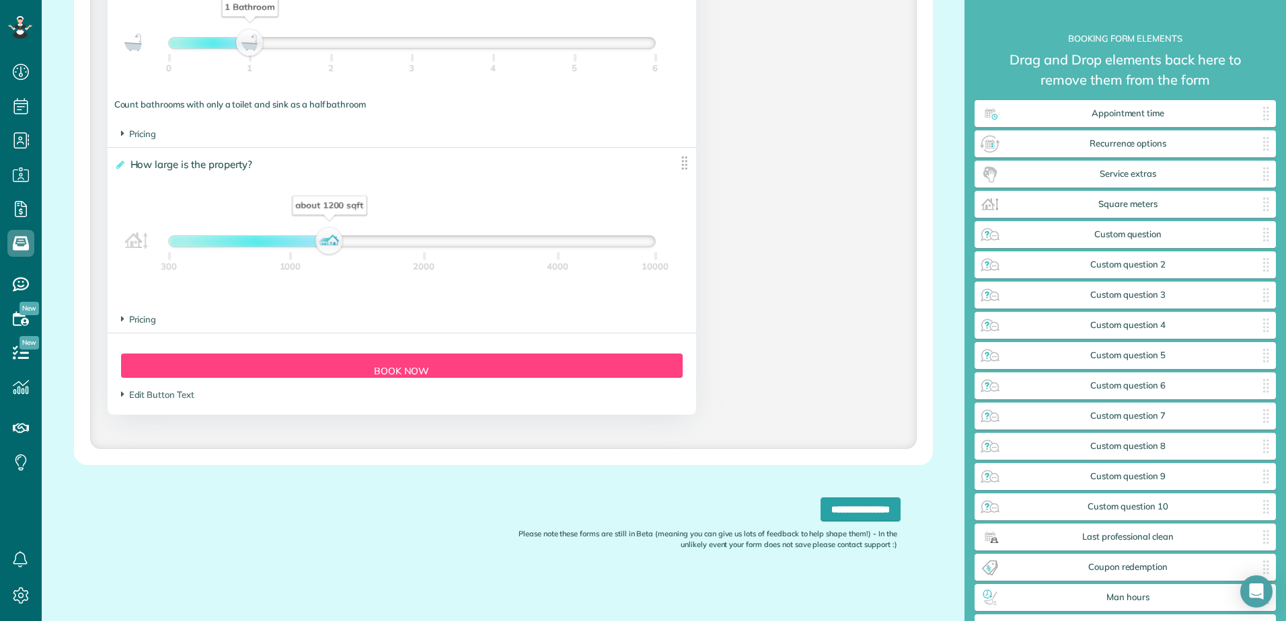
click at [676, 155] on img at bounding box center [684, 163] width 17 height 17
click at [323, 239] on div "about 1200 sqft" at bounding box center [325, 241] width 23 height 19
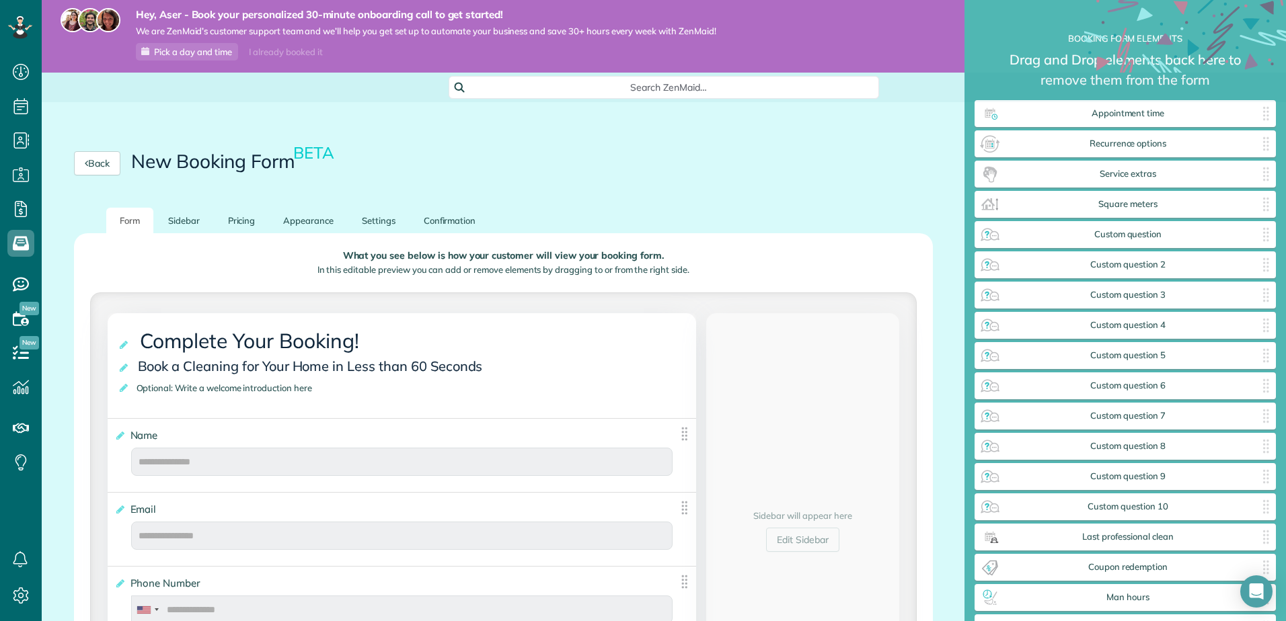
scroll to position [0, 0]
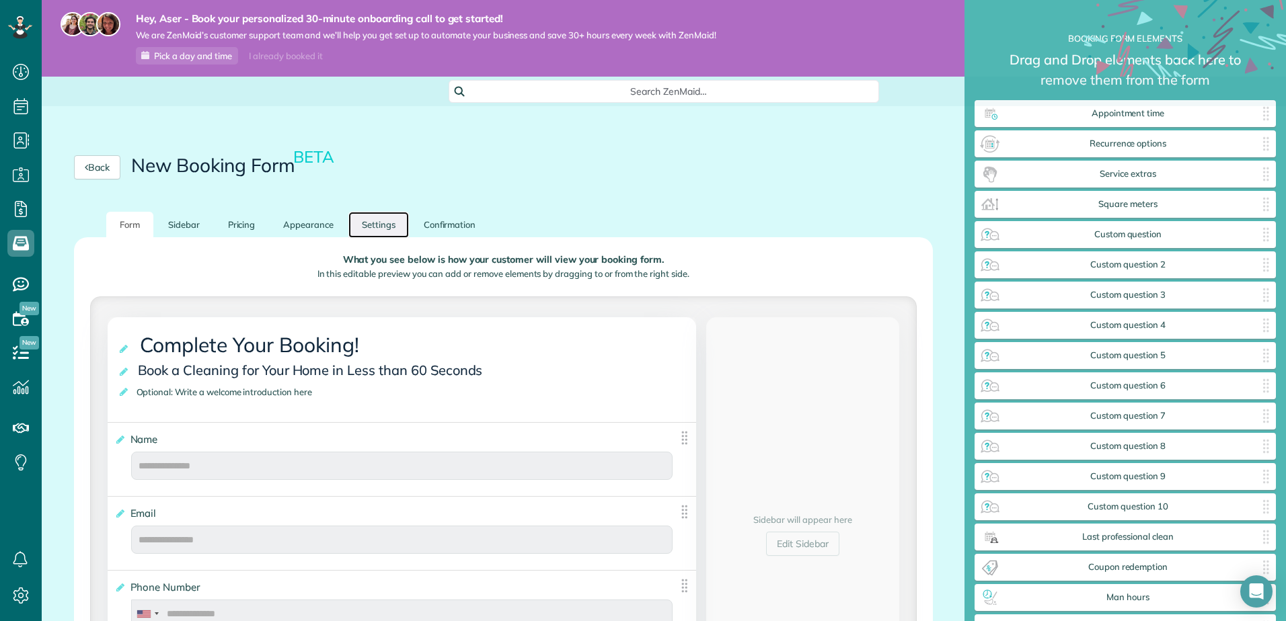
click at [371, 214] on link "Settings" at bounding box center [378, 225] width 61 height 26
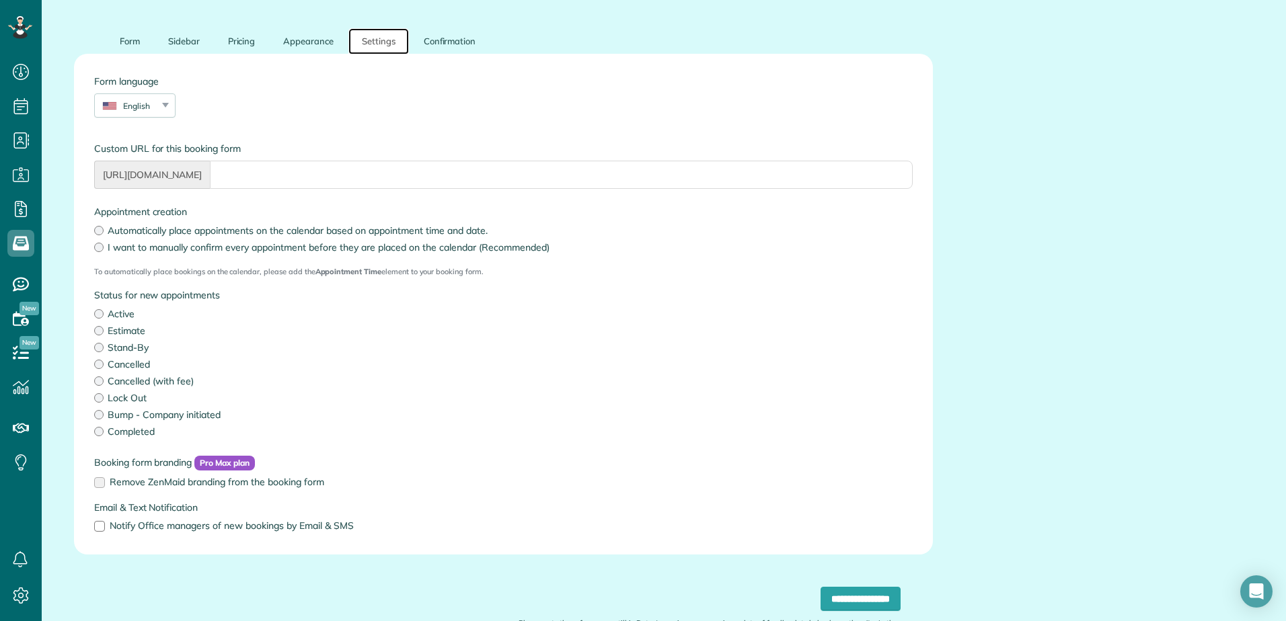
scroll to position [202, 0]
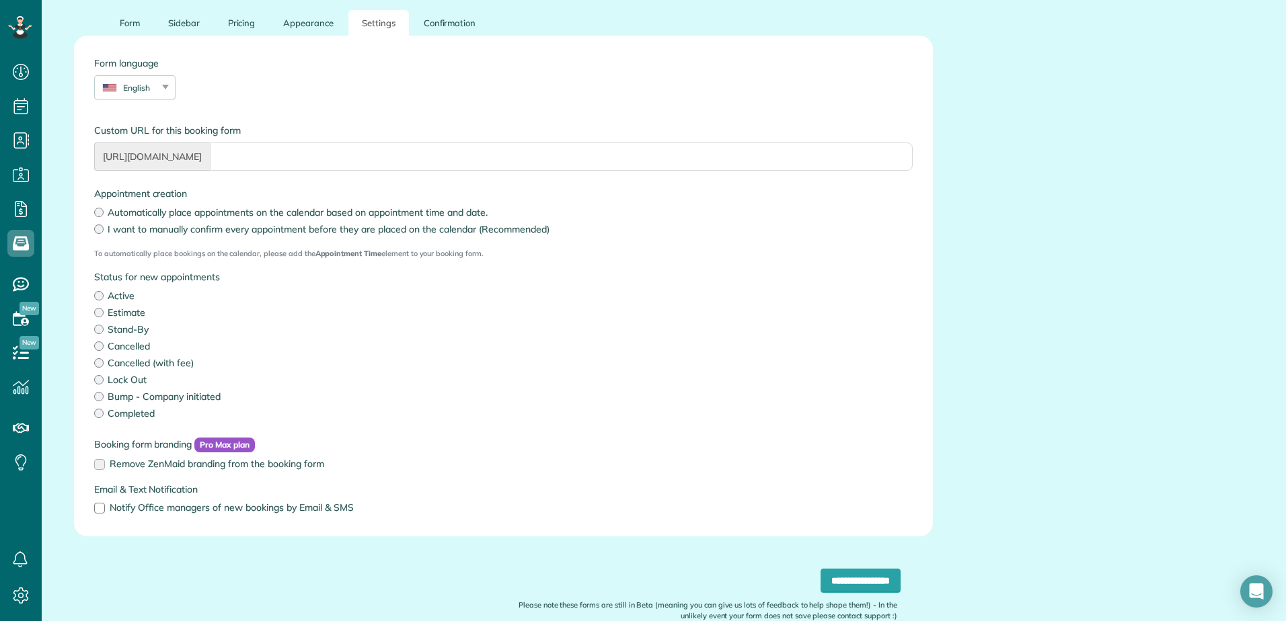
click at [221, 443] on span "Pro Max plan" at bounding box center [224, 445] width 61 height 15
click at [225, 445] on span "Pro Max plan" at bounding box center [224, 445] width 61 height 15
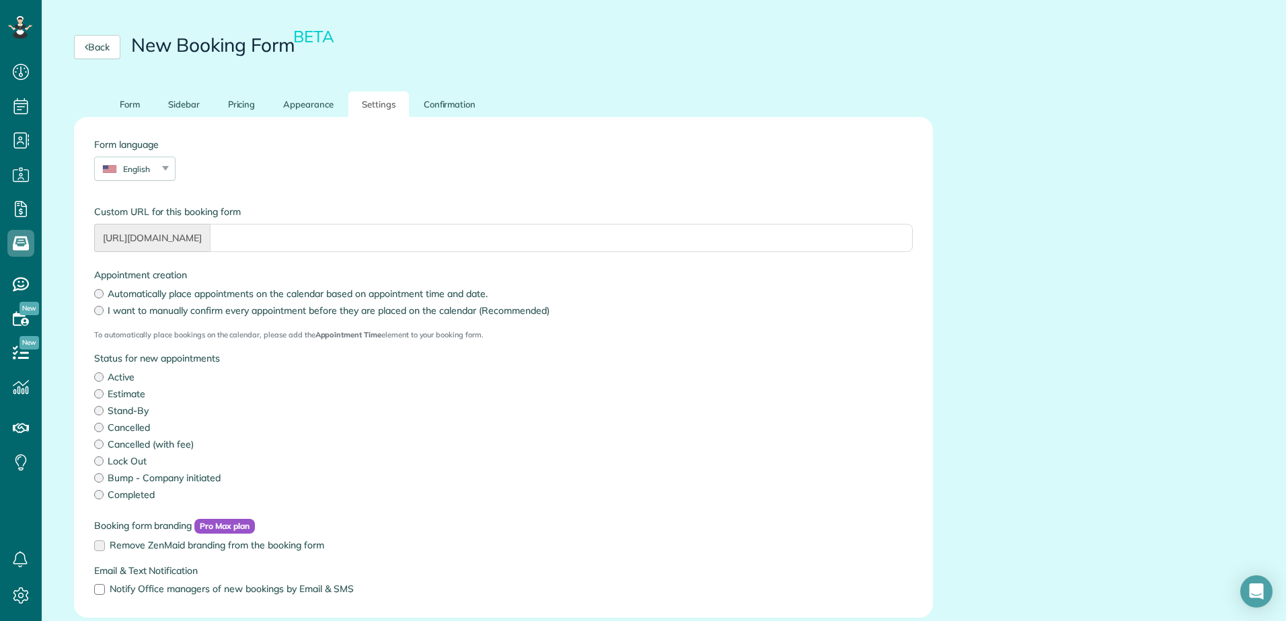
scroll to position [0, 0]
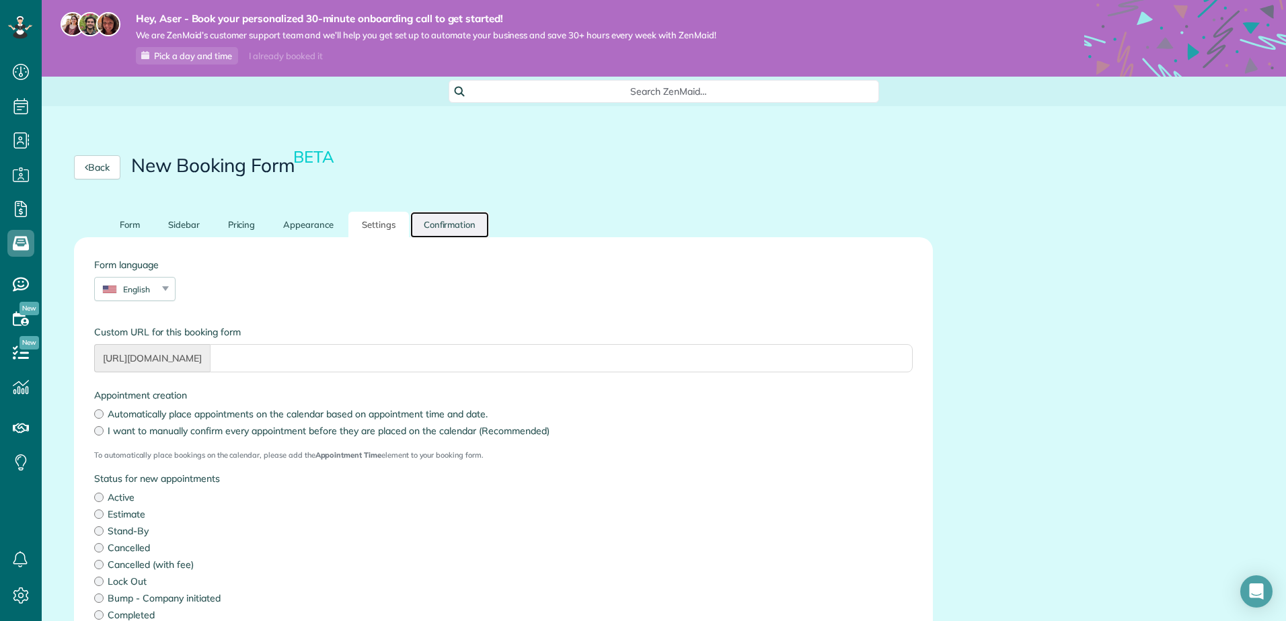
click at [433, 222] on link "Confirmation" at bounding box center [449, 225] width 79 height 26
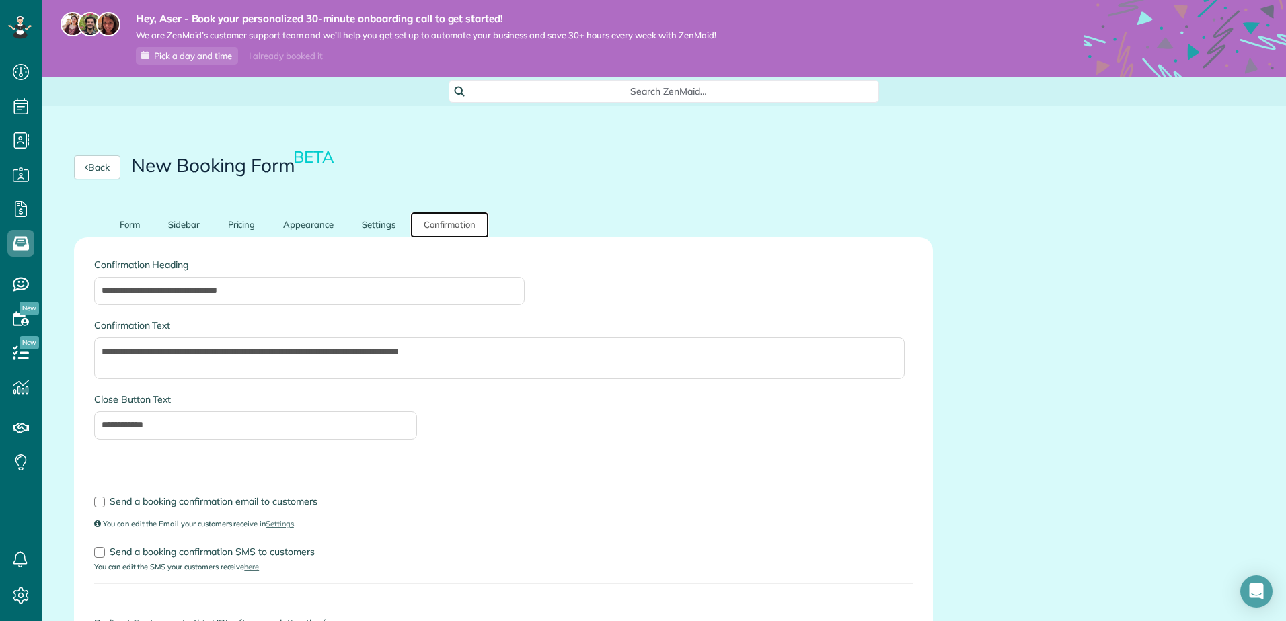
scroll to position [239, 0]
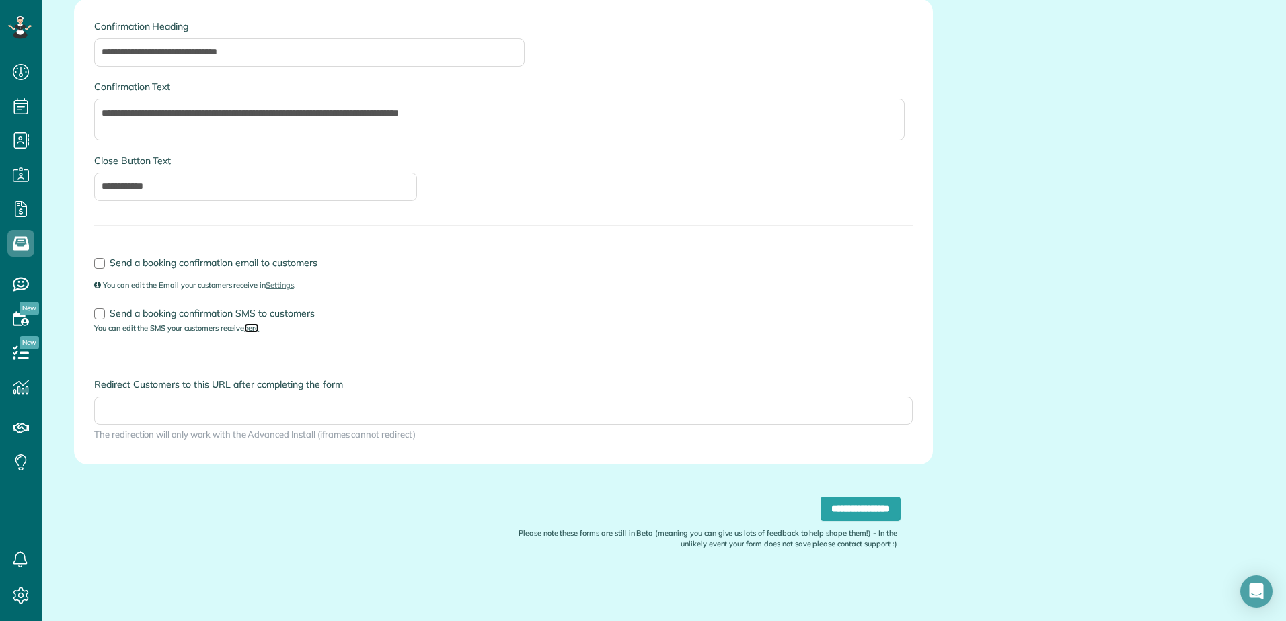
click at [259, 331] on link "here" at bounding box center [251, 327] width 15 height 9
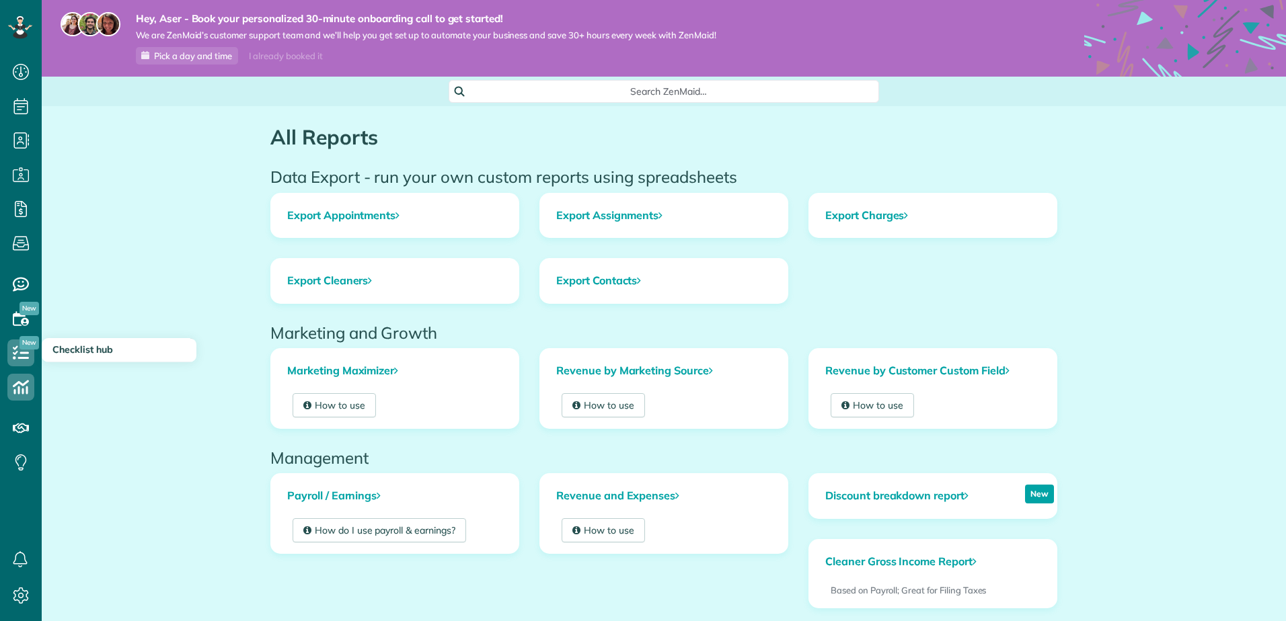
scroll to position [6, 6]
click at [28, 362] on icon at bounding box center [20, 353] width 27 height 27
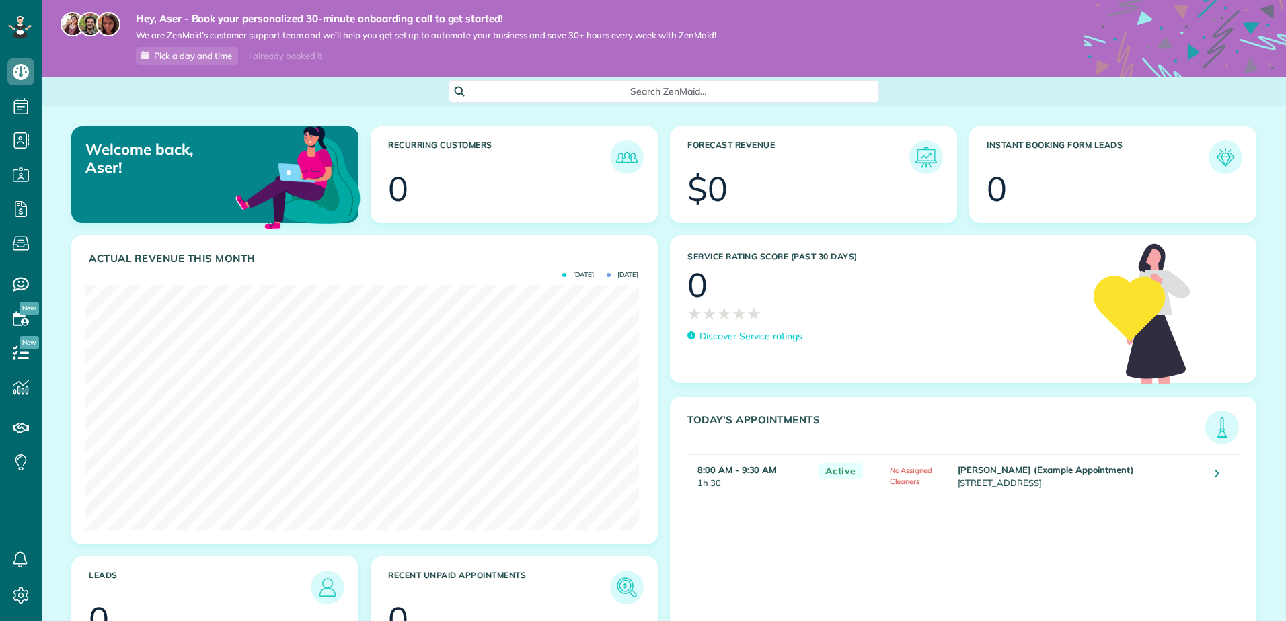
scroll to position [245, 553]
click at [1043, 187] on div at bounding box center [1125, 191] width 227 height 34
click at [1212, 151] on img at bounding box center [1225, 157] width 31 height 31
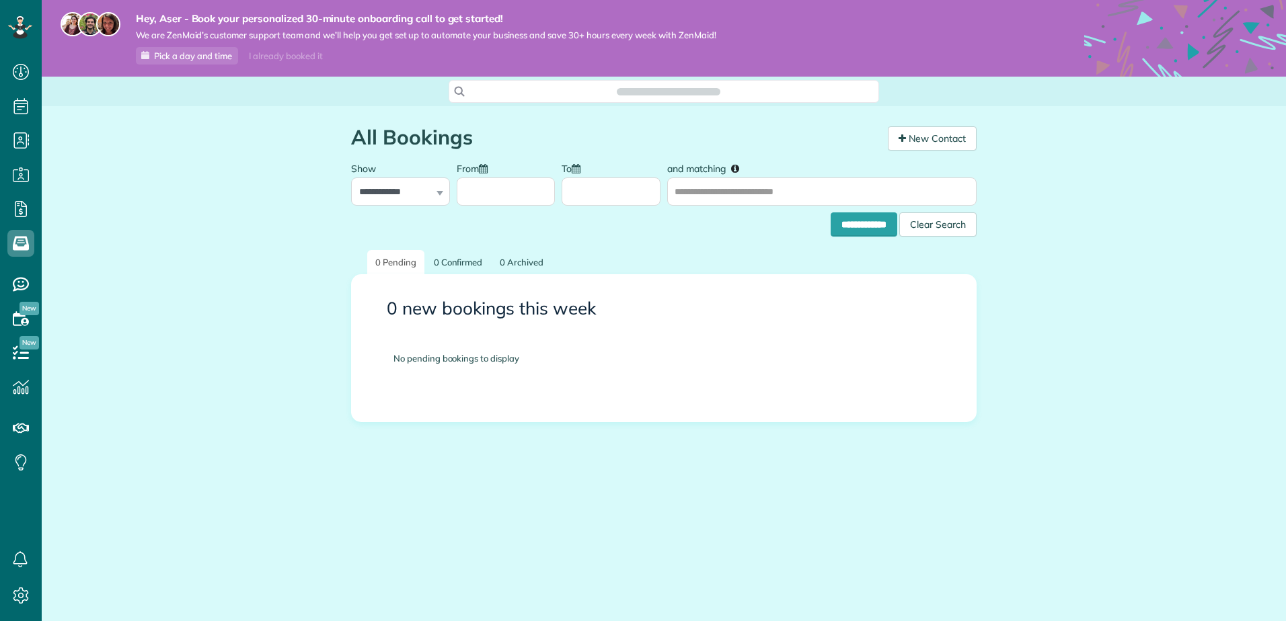
scroll to position [6, 6]
click at [905, 135] on link "New Contact" at bounding box center [932, 138] width 89 height 24
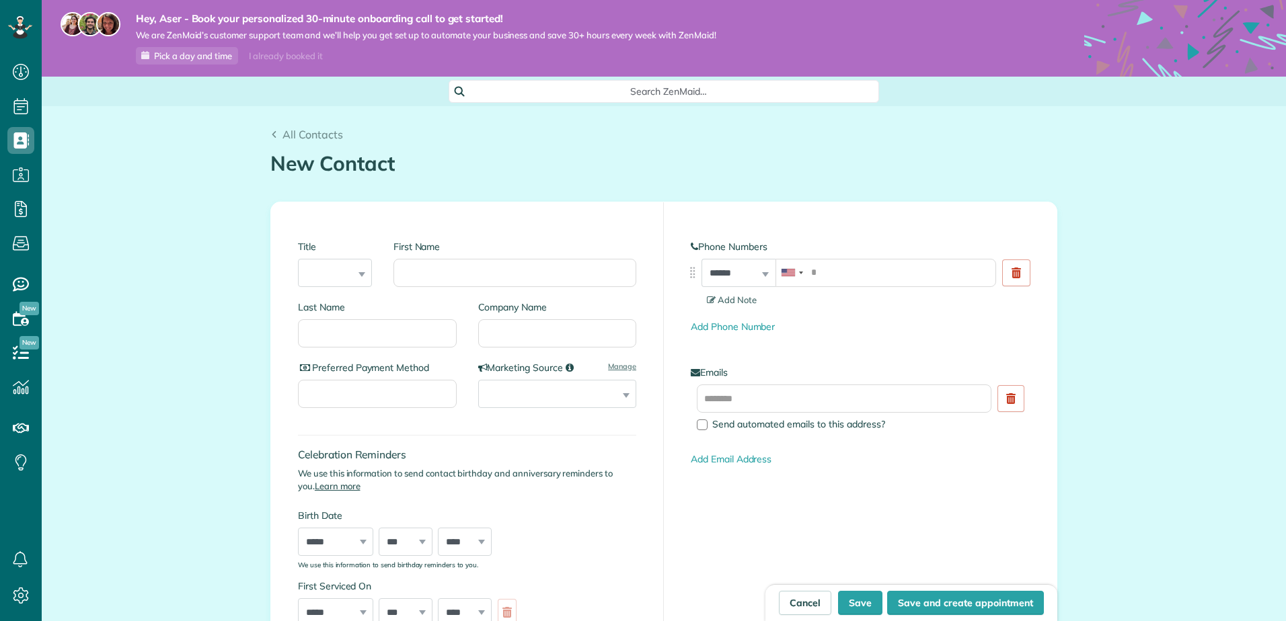
scroll to position [6, 6]
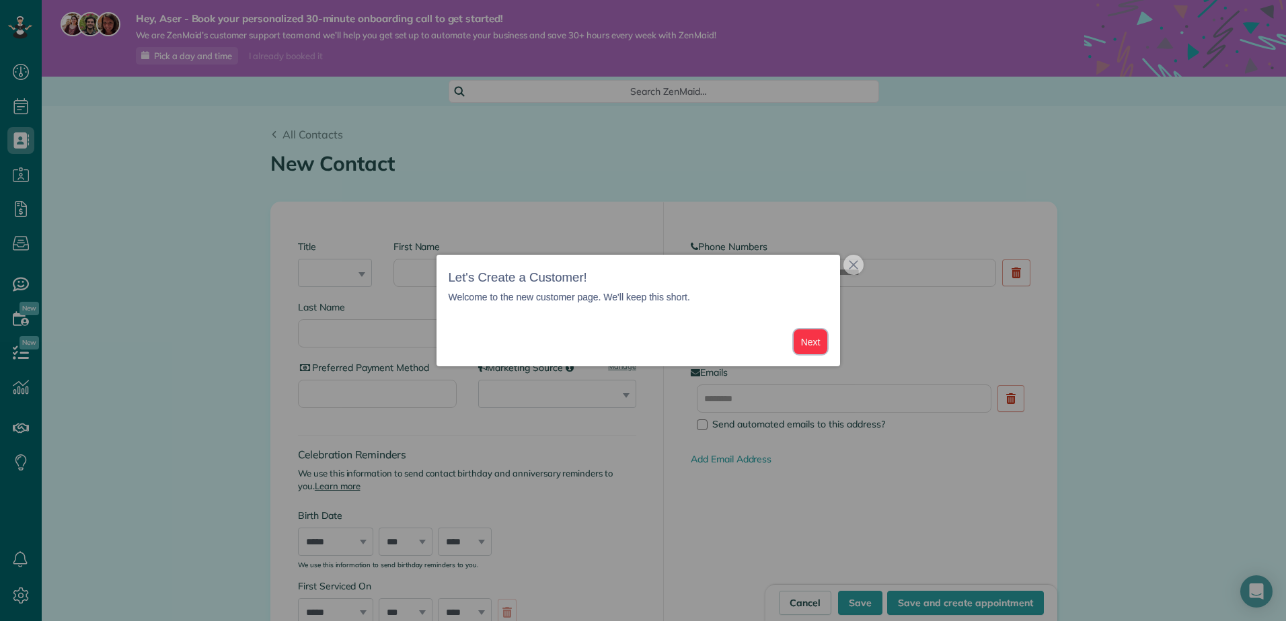
click at [797, 334] on button "Next" at bounding box center [811, 342] width 34 height 25
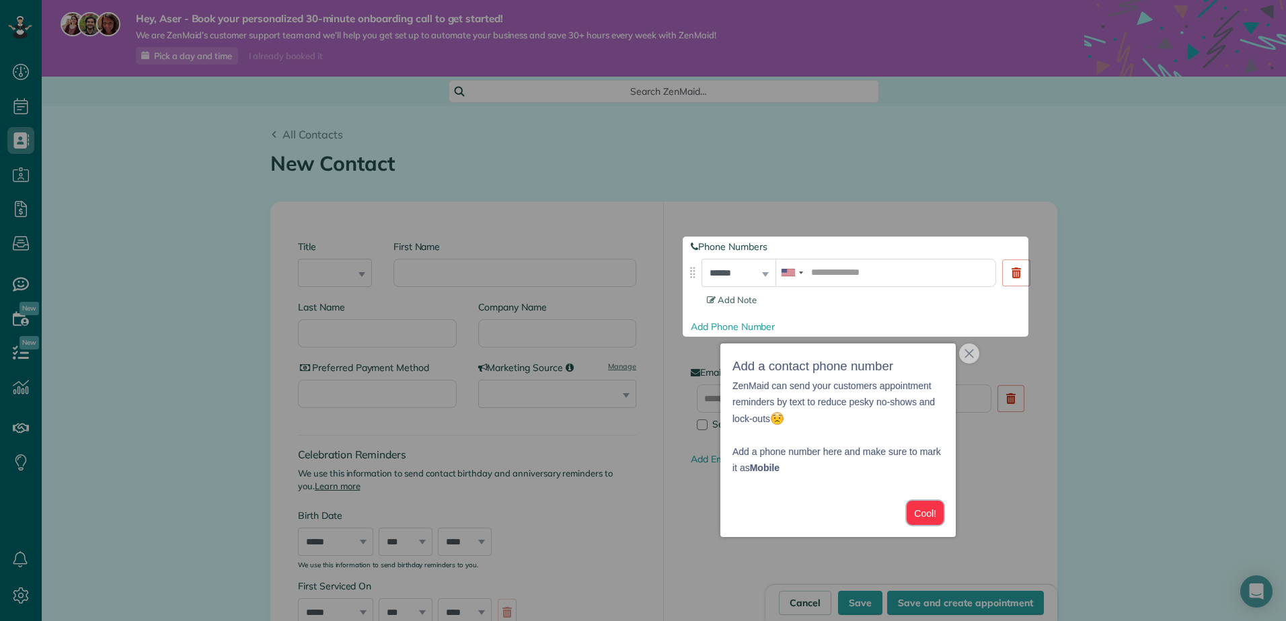
click at [925, 506] on button "Cool!" at bounding box center [925, 513] width 37 height 25
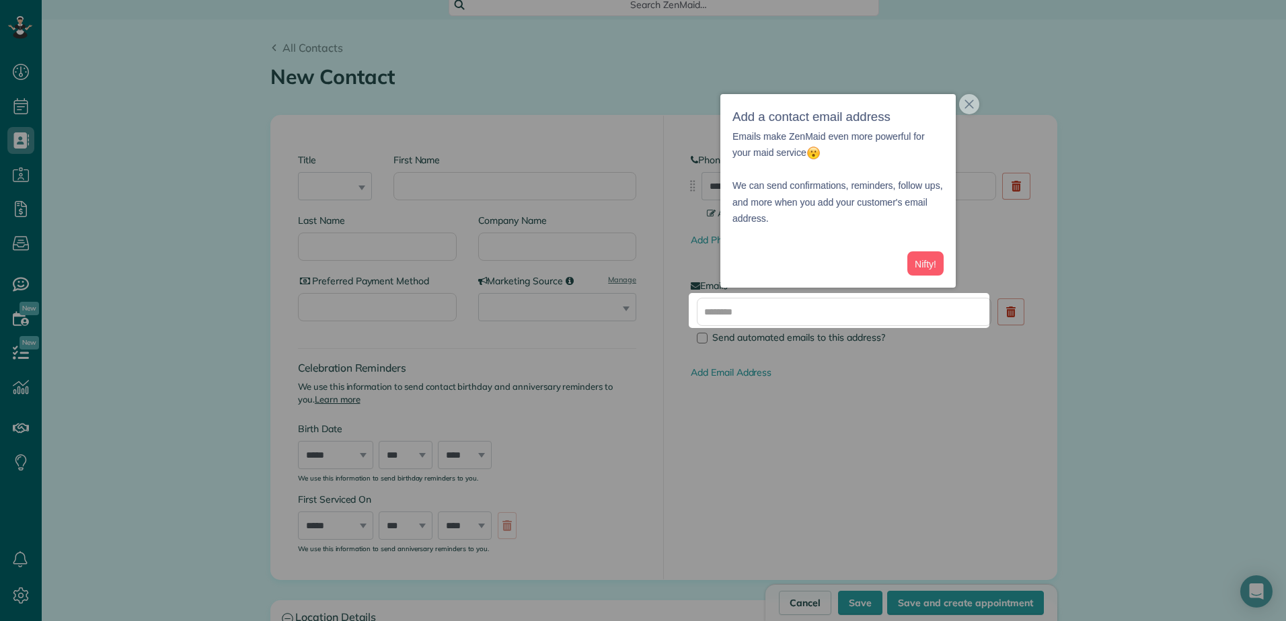
scroll to position [88, 0]
click at [968, 101] on icon "close," at bounding box center [968, 104] width 9 height 9
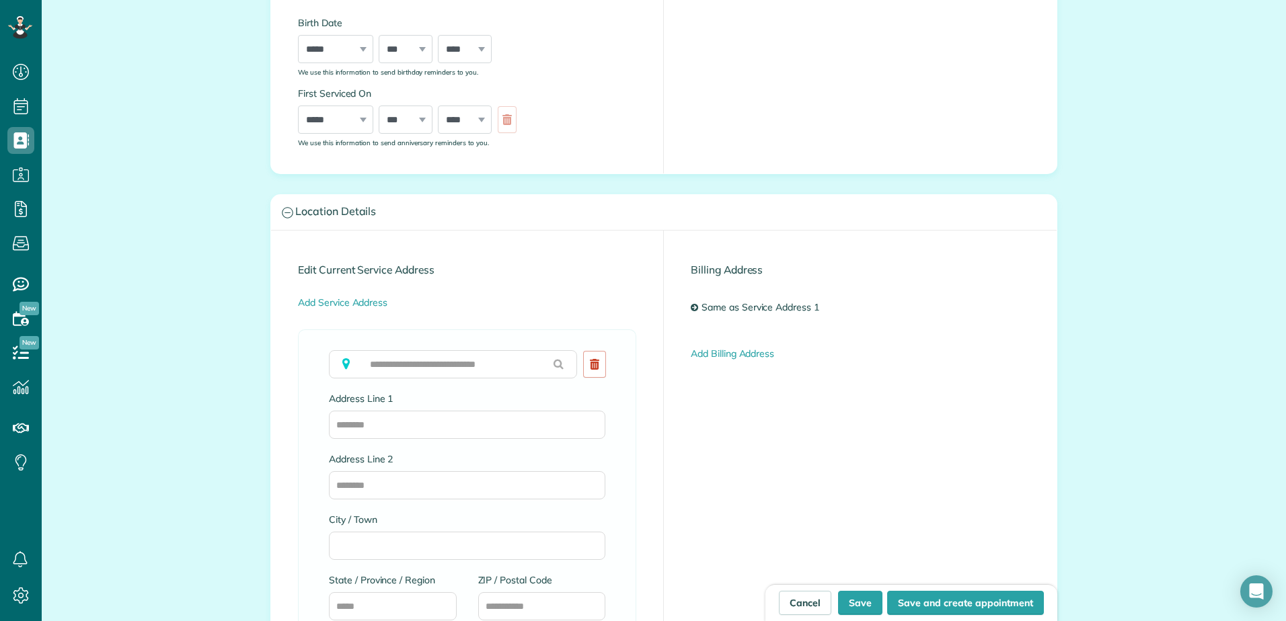
scroll to position [492, 0]
click at [25, 281] on icon at bounding box center [20, 284] width 27 height 27
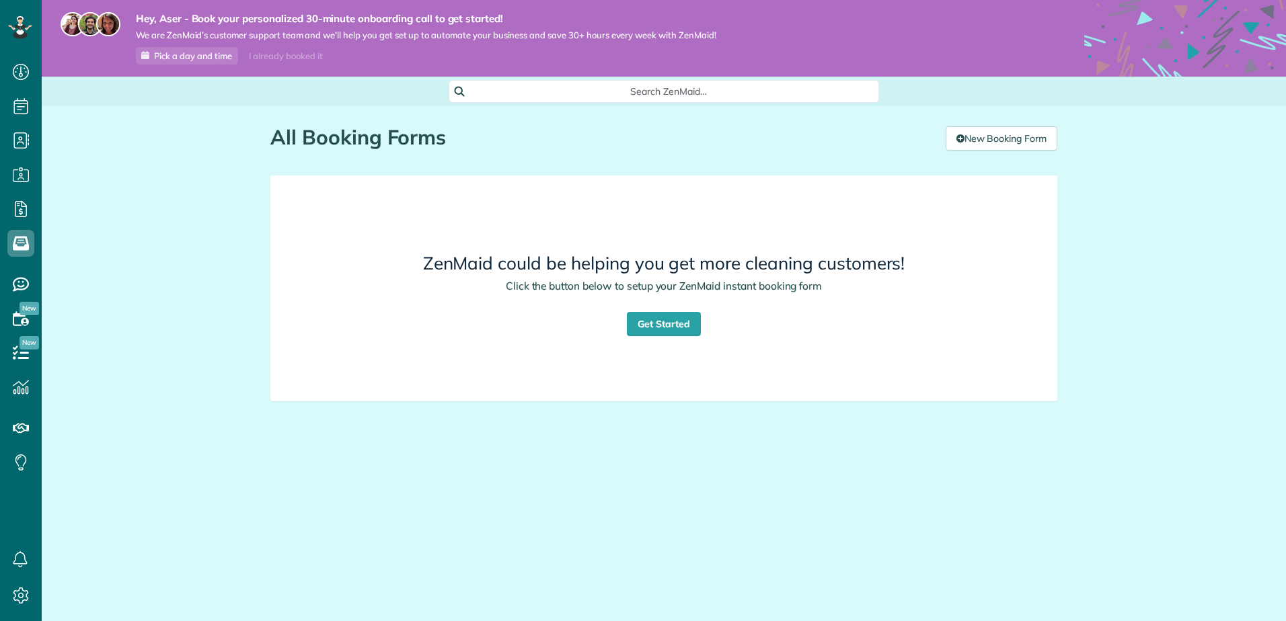
scroll to position [6, 6]
click at [962, 144] on link "New Booking Form" at bounding box center [1002, 138] width 112 height 24
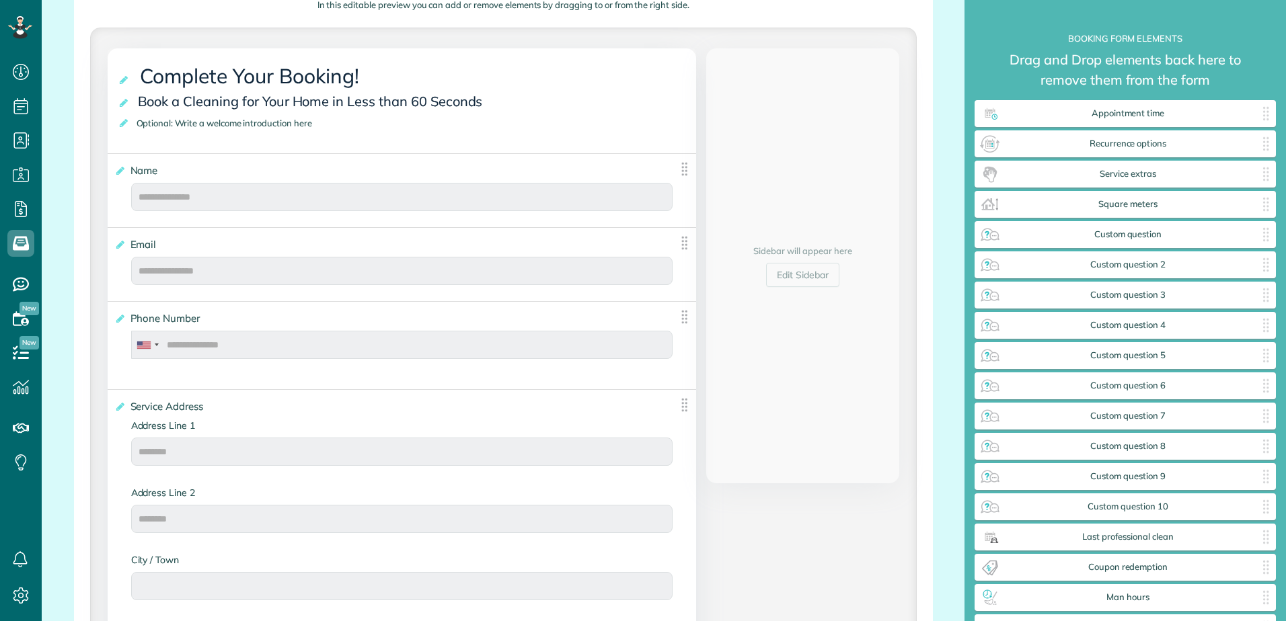
scroll to position [6, 1]
click at [271, 77] on span "Complete Your Booking!" at bounding box center [252, 76] width 231 height 32
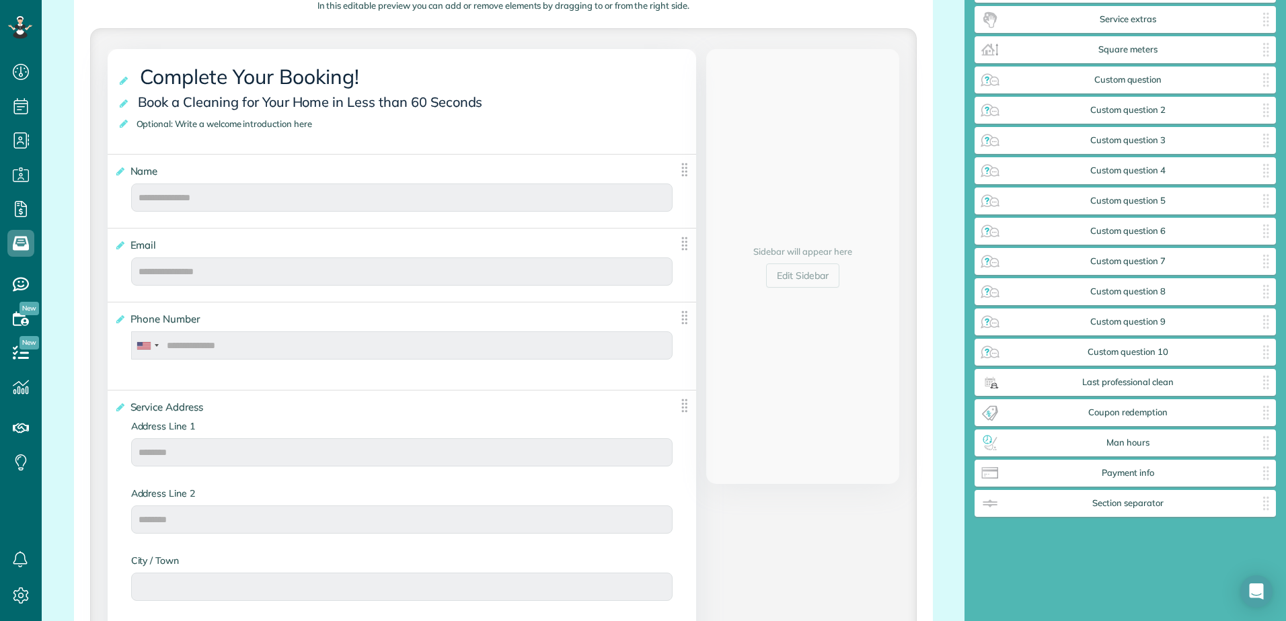
scroll to position [263, 0]
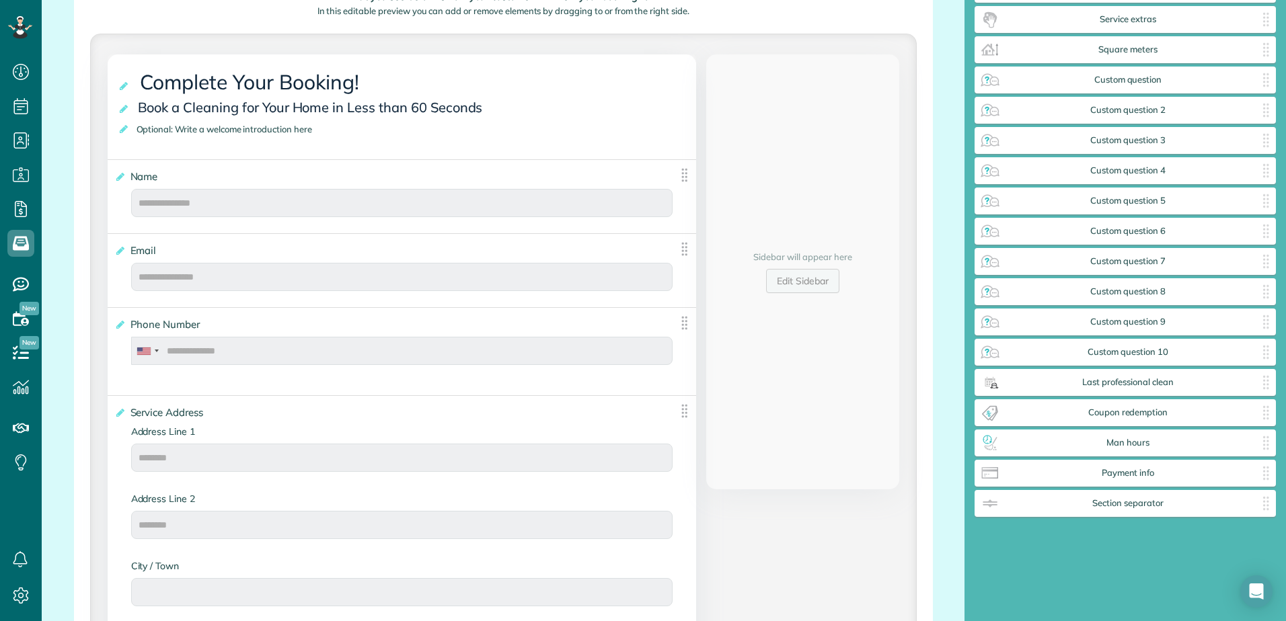
click at [792, 278] on link "Edit Sidebar" at bounding box center [802, 281] width 73 height 24
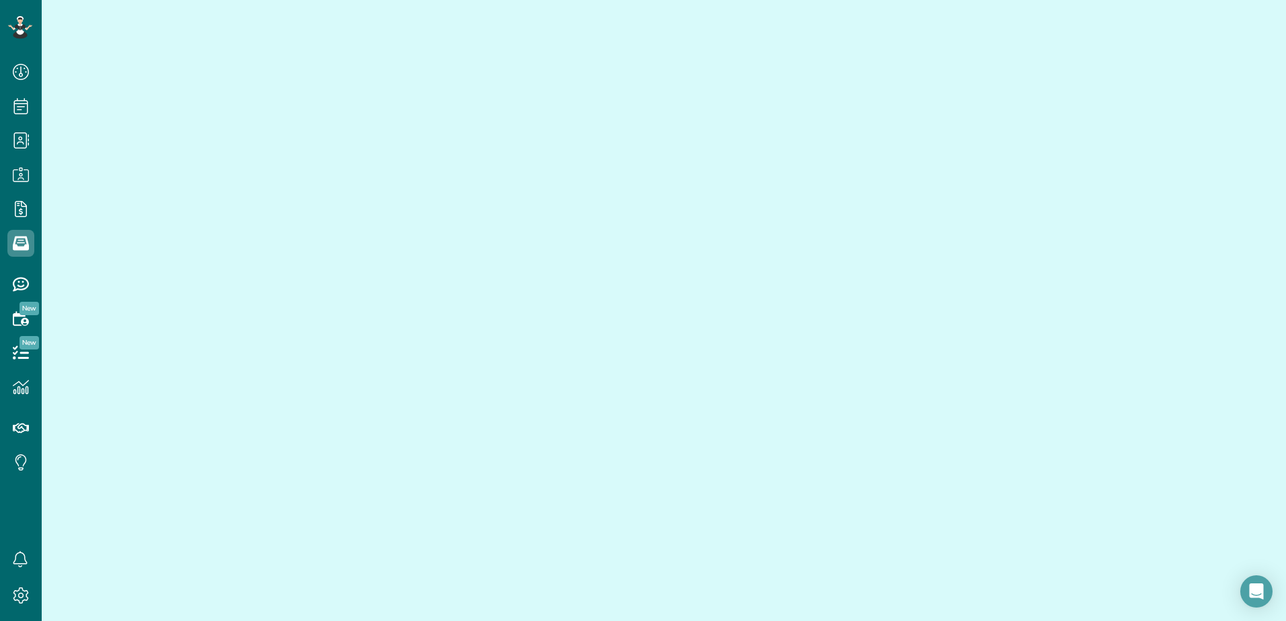
scroll to position [30, 0]
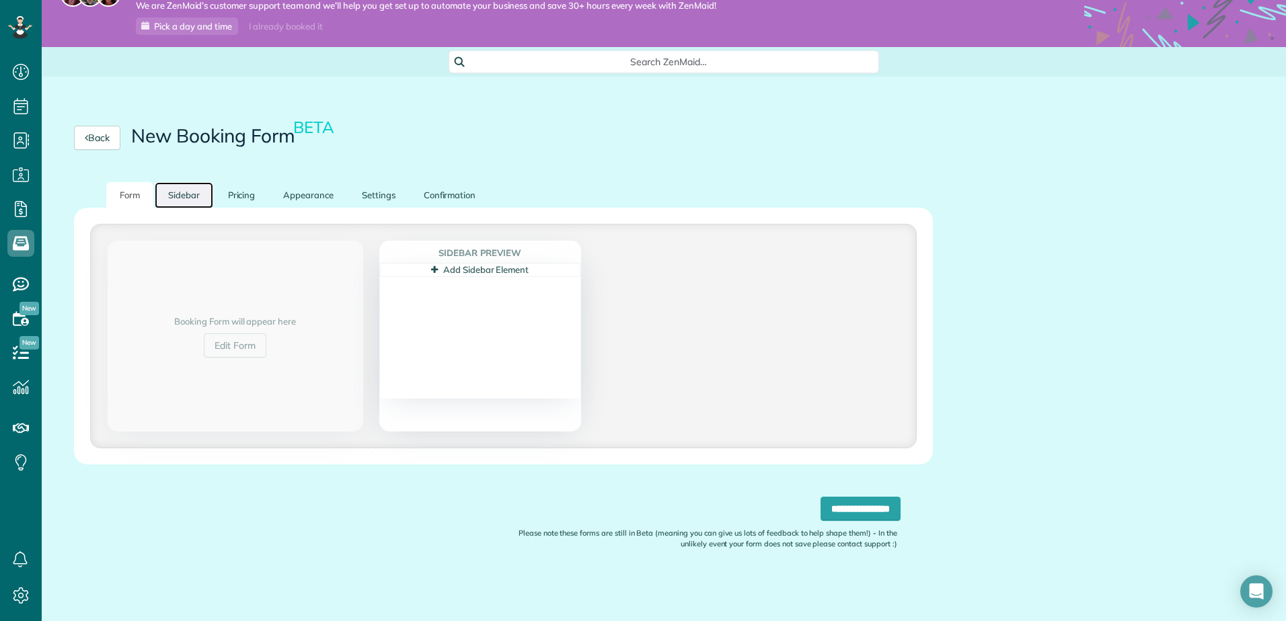
click at [190, 197] on link "Sidebar" at bounding box center [184, 195] width 59 height 26
click at [232, 195] on link "Pricing" at bounding box center [242, 195] width 54 height 26
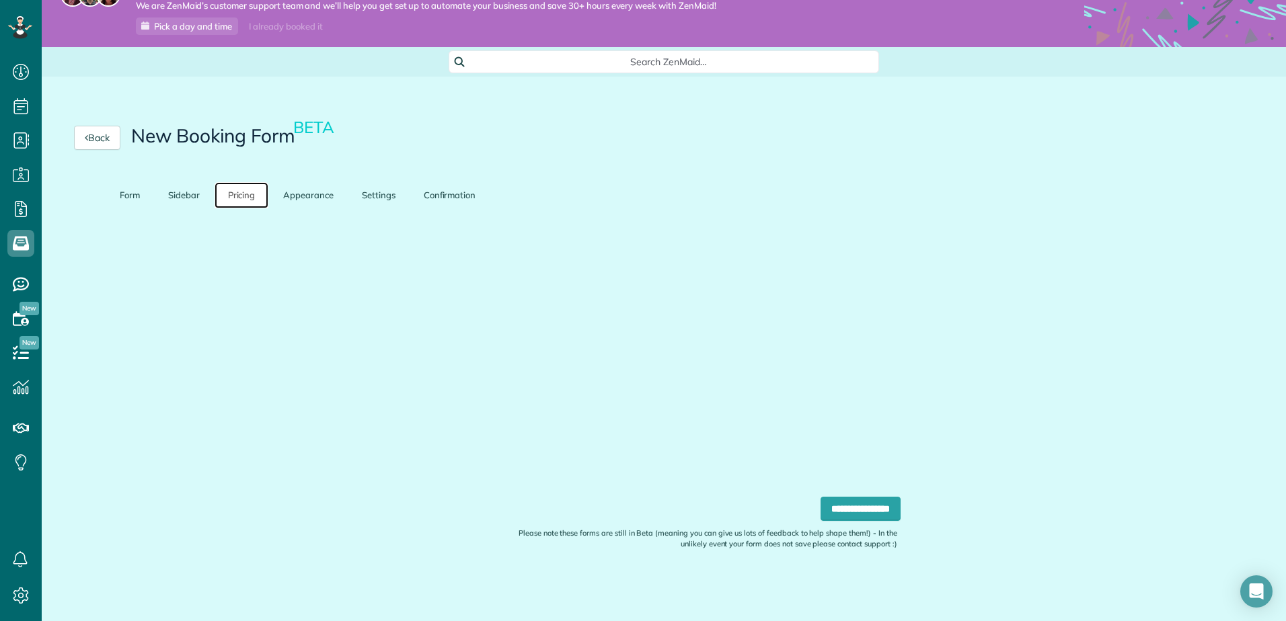
scroll to position [9, 0]
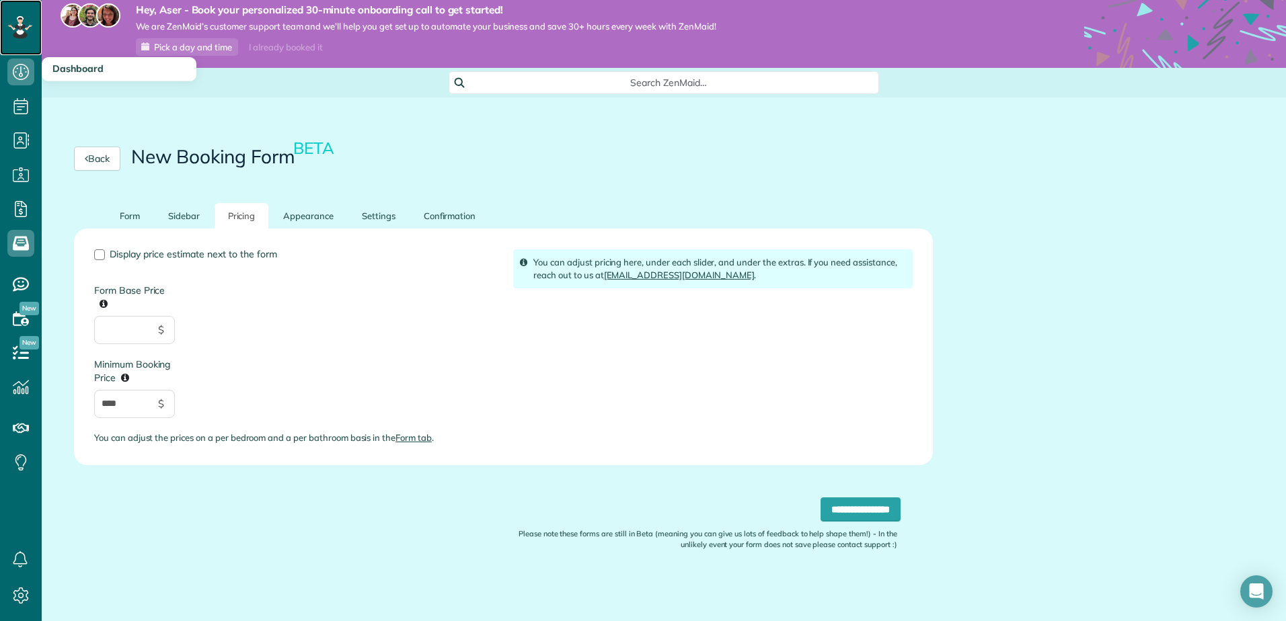
click at [16, 26] on rect at bounding box center [16, 27] width 4 height 4
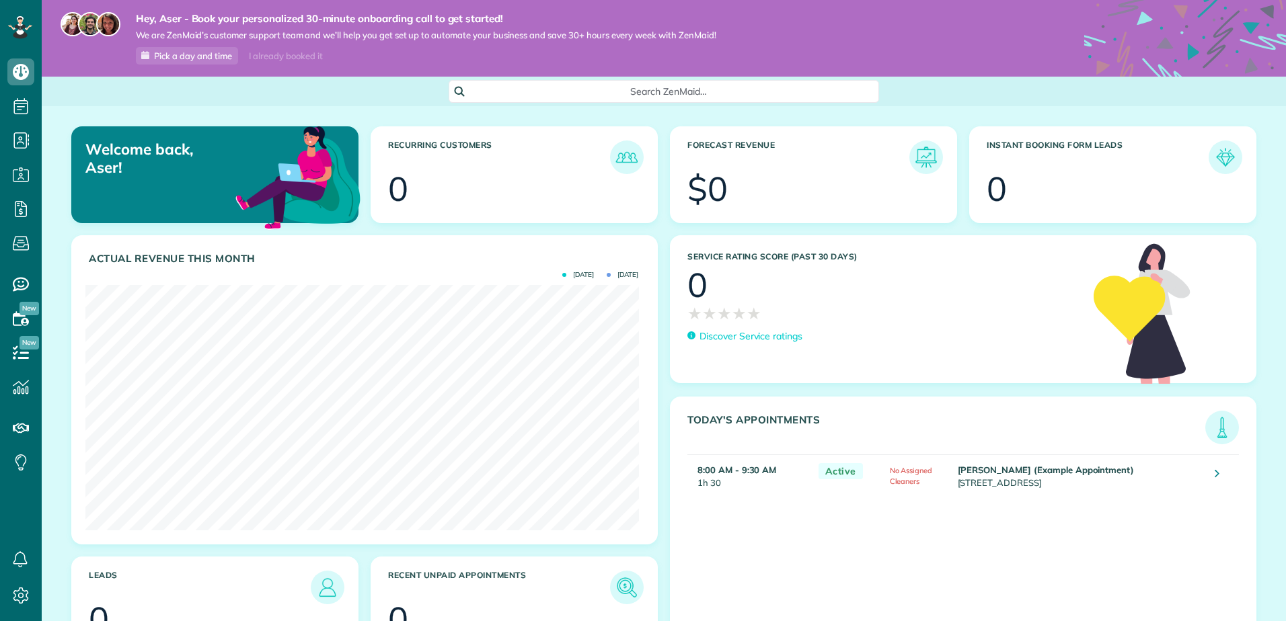
scroll to position [245, 553]
click at [1215, 476] on icon at bounding box center [1217, 473] width 5 height 13
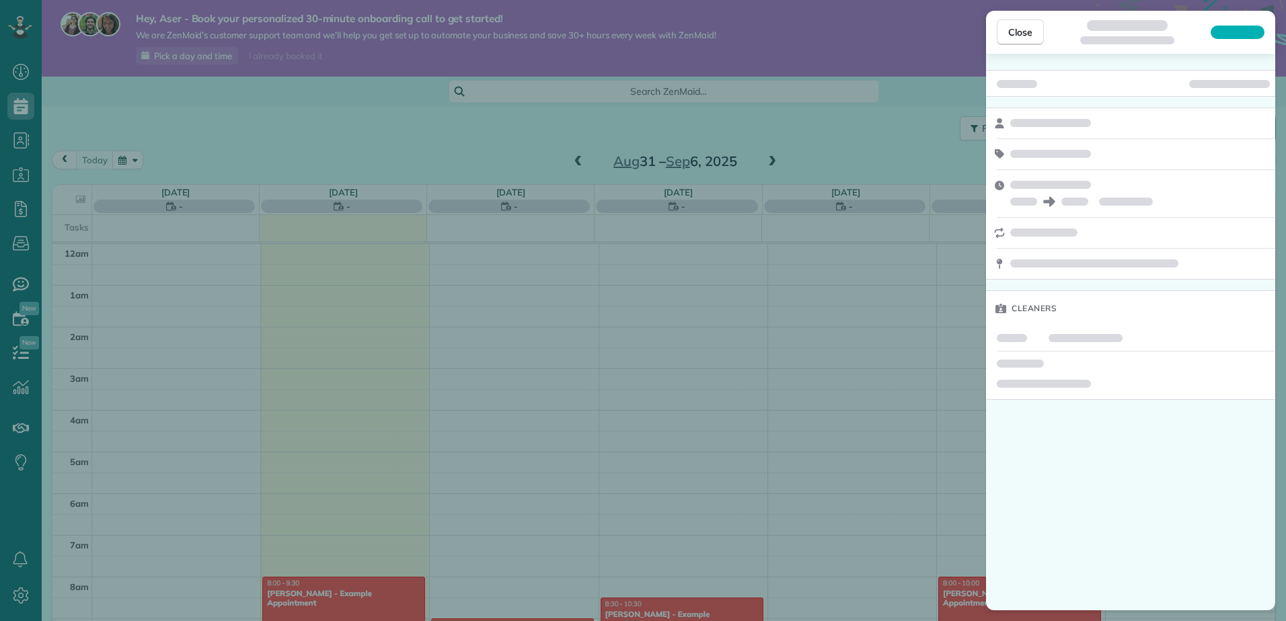
scroll to position [293, 0]
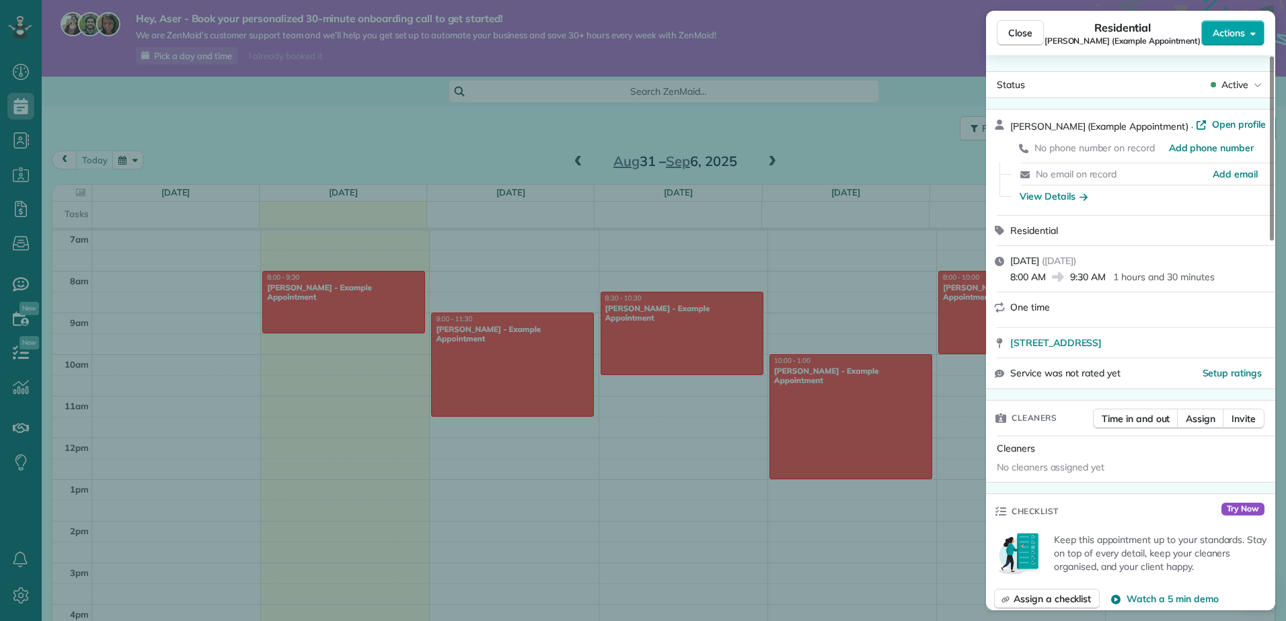
click at [1252, 26] on button "Actions" at bounding box center [1232, 33] width 63 height 26
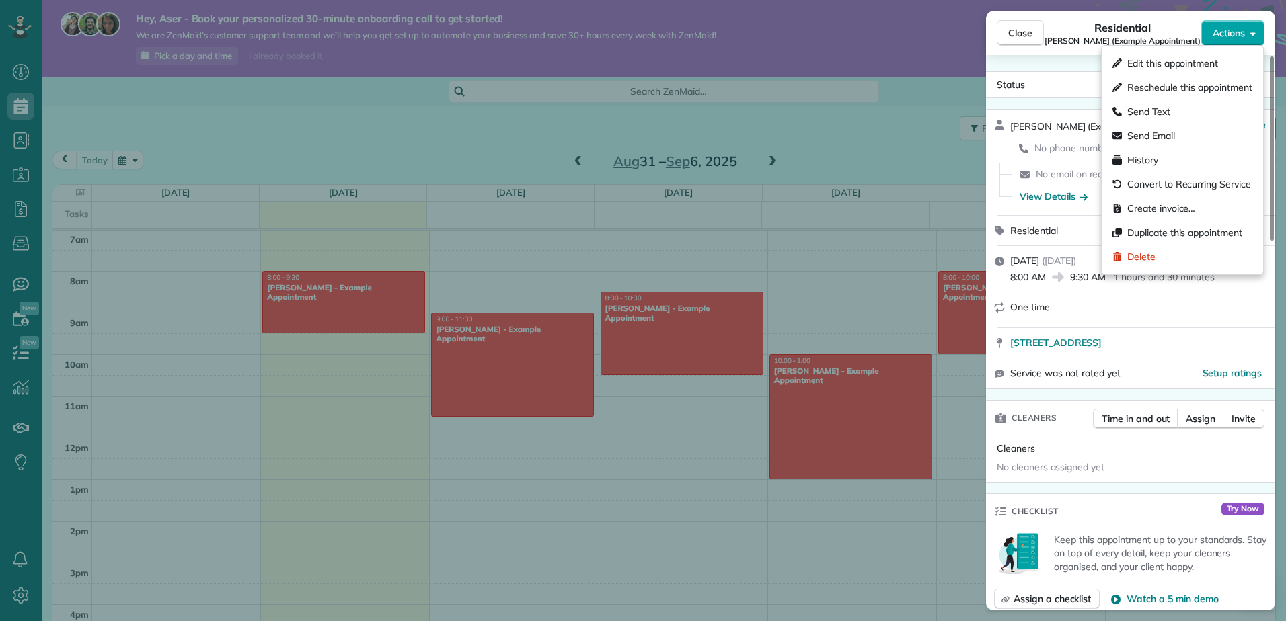
click at [1252, 26] on button "Actions" at bounding box center [1232, 33] width 63 height 26
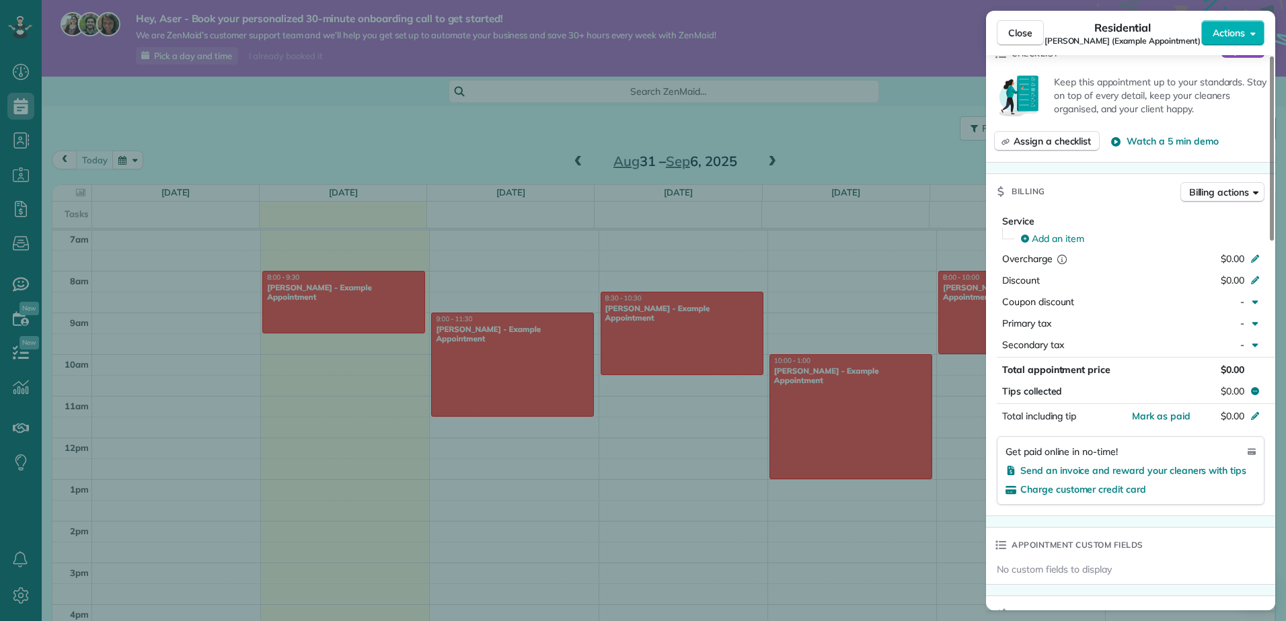
scroll to position [135, 0]
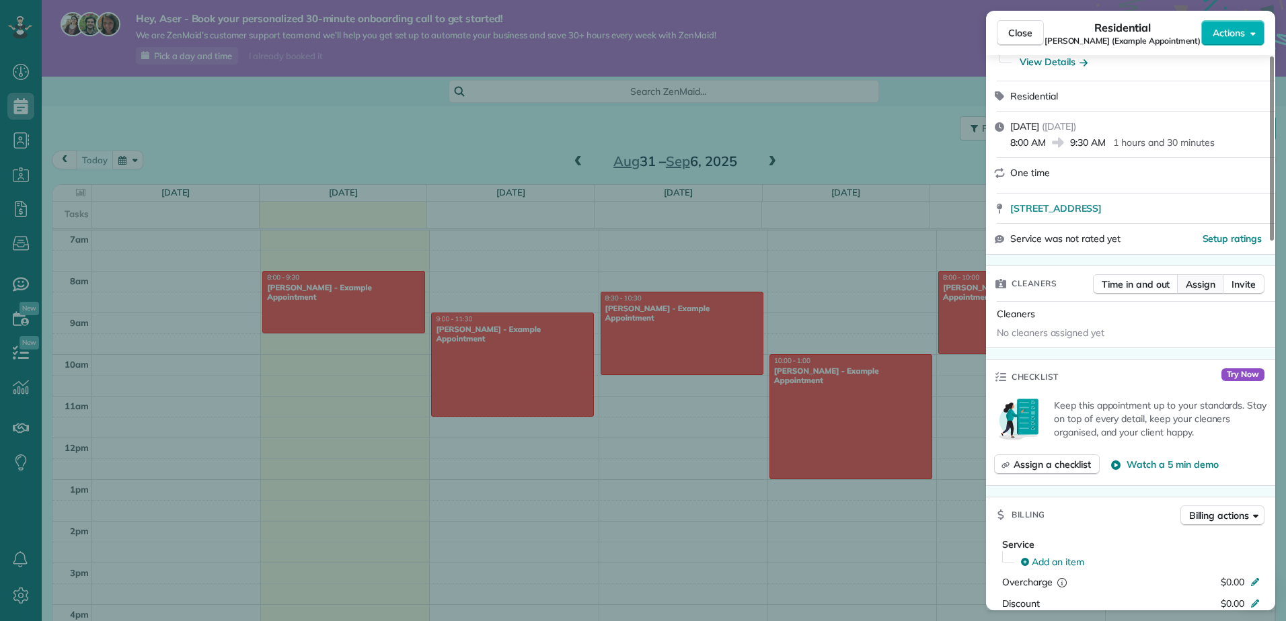
click at [1207, 289] on span "Assign" at bounding box center [1201, 284] width 30 height 13
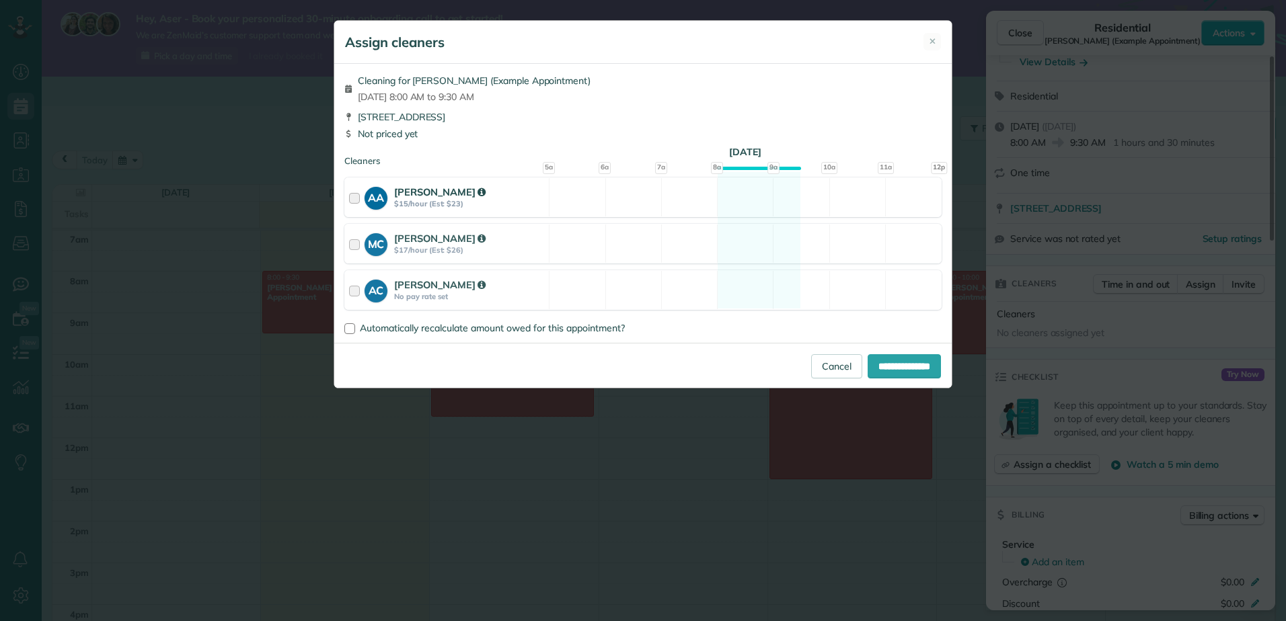
click at [369, 202] on strong "AA" at bounding box center [376, 196] width 23 height 19
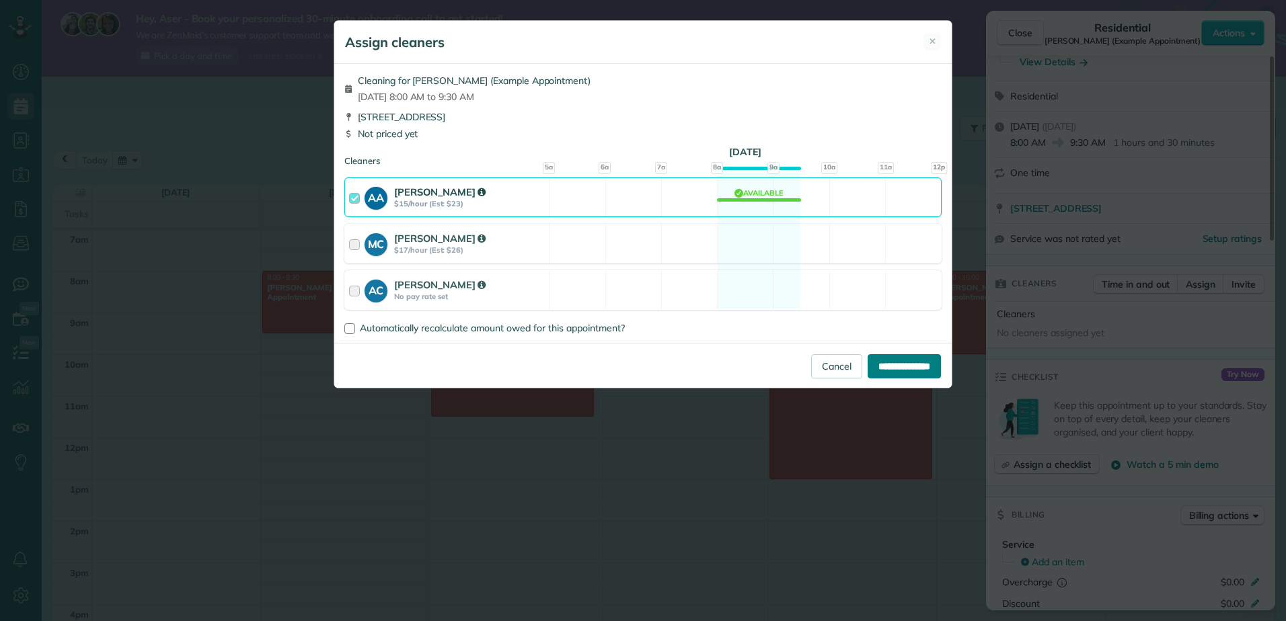
click at [894, 369] on input "**********" at bounding box center [904, 366] width 73 height 24
type input "**********"
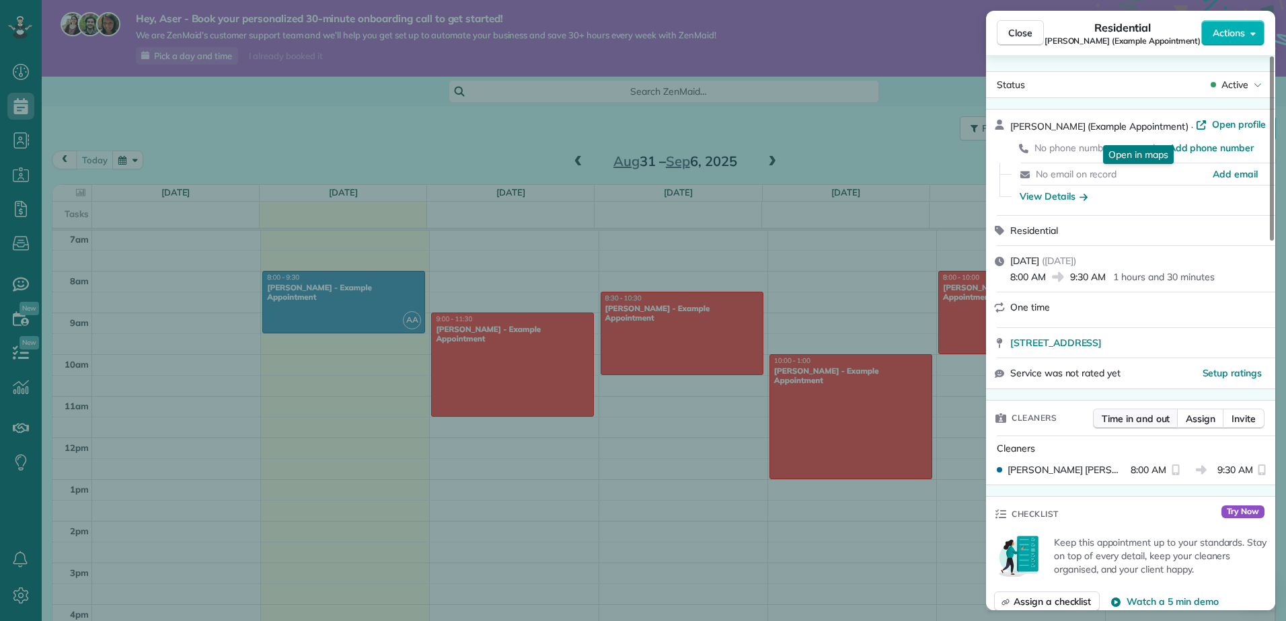
scroll to position [337, 0]
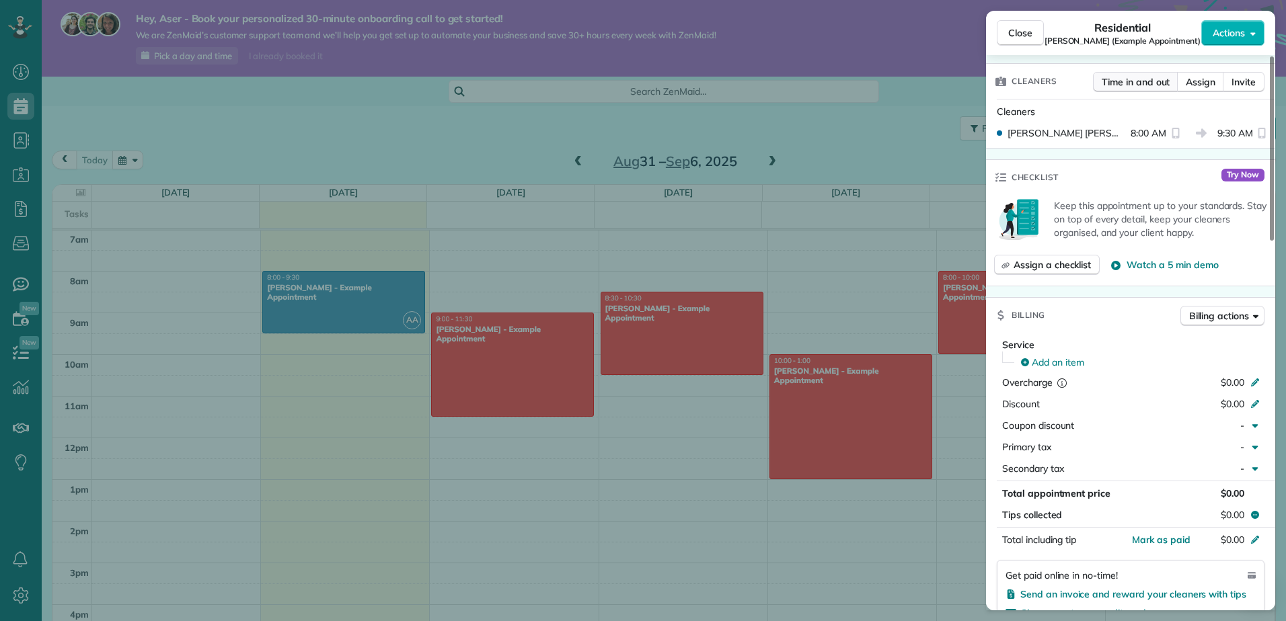
click at [1163, 87] on span "Time in and out" at bounding box center [1136, 81] width 68 height 13
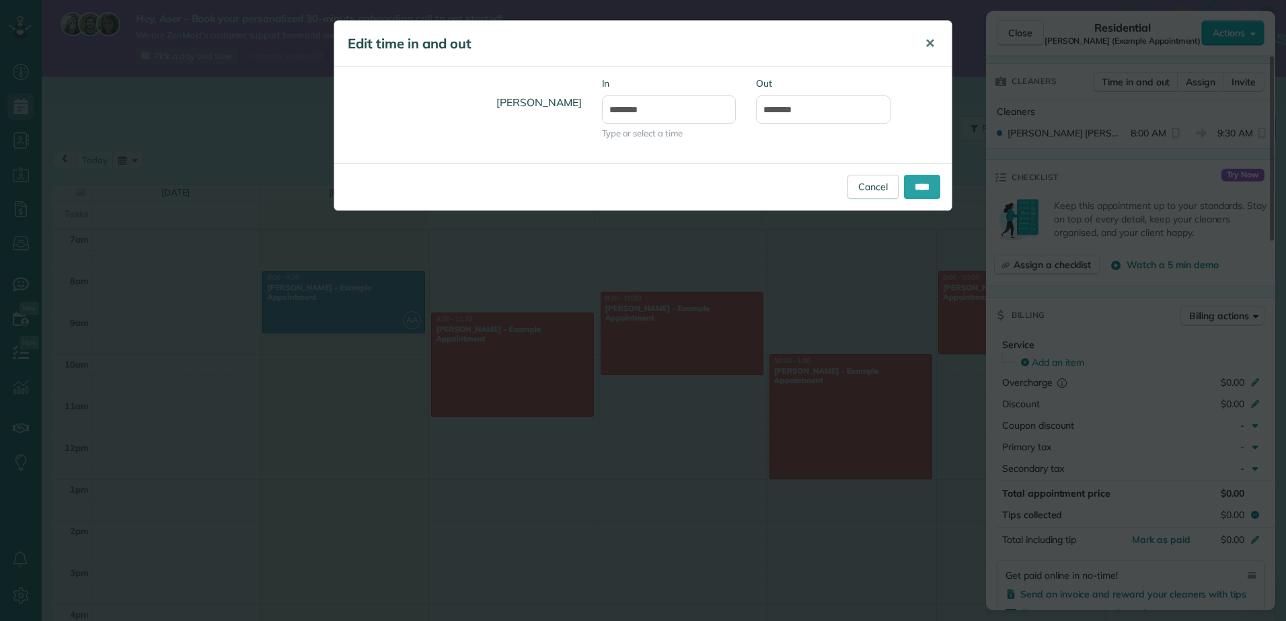
click at [934, 45] on span "✕" at bounding box center [930, 43] width 10 height 15
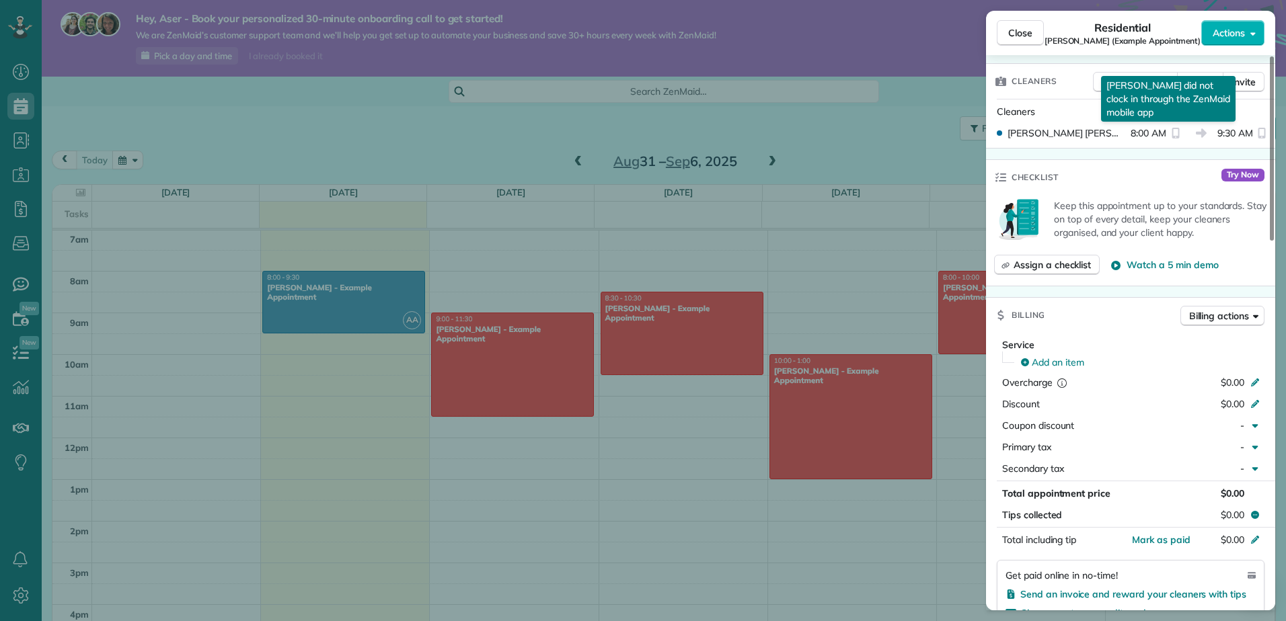
click at [1172, 128] on icon "reset" at bounding box center [1175, 133] width 7 height 11
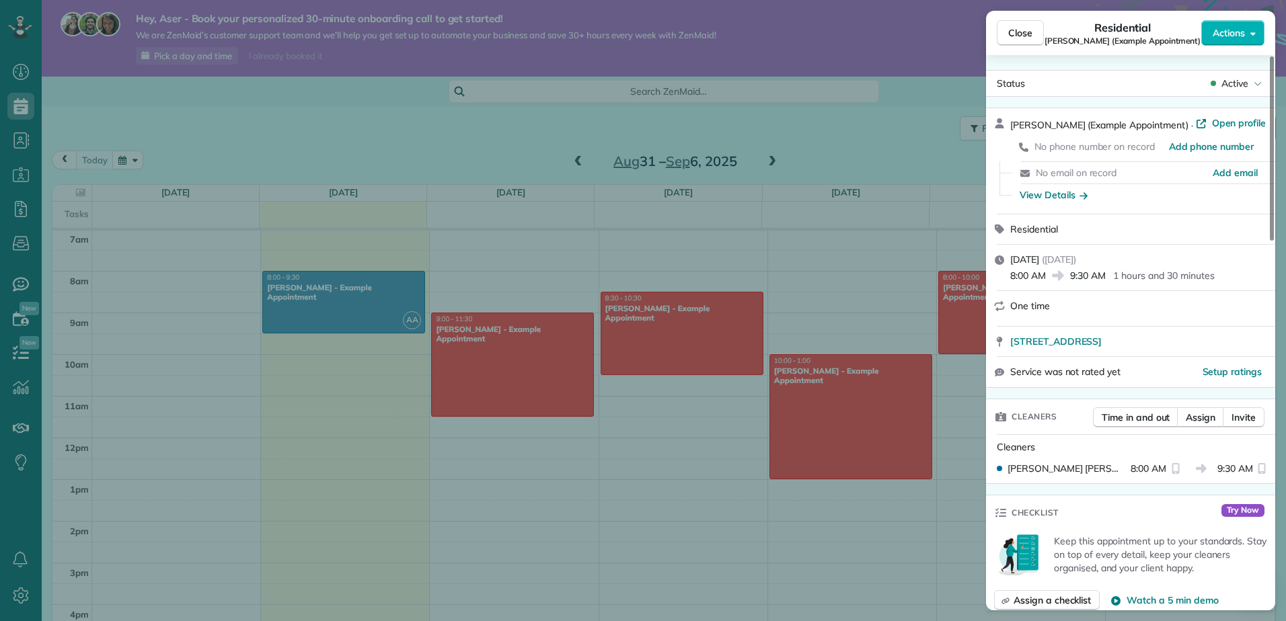
scroll to position [0, 0]
click at [1036, 37] on button "Close" at bounding box center [1020, 33] width 47 height 26
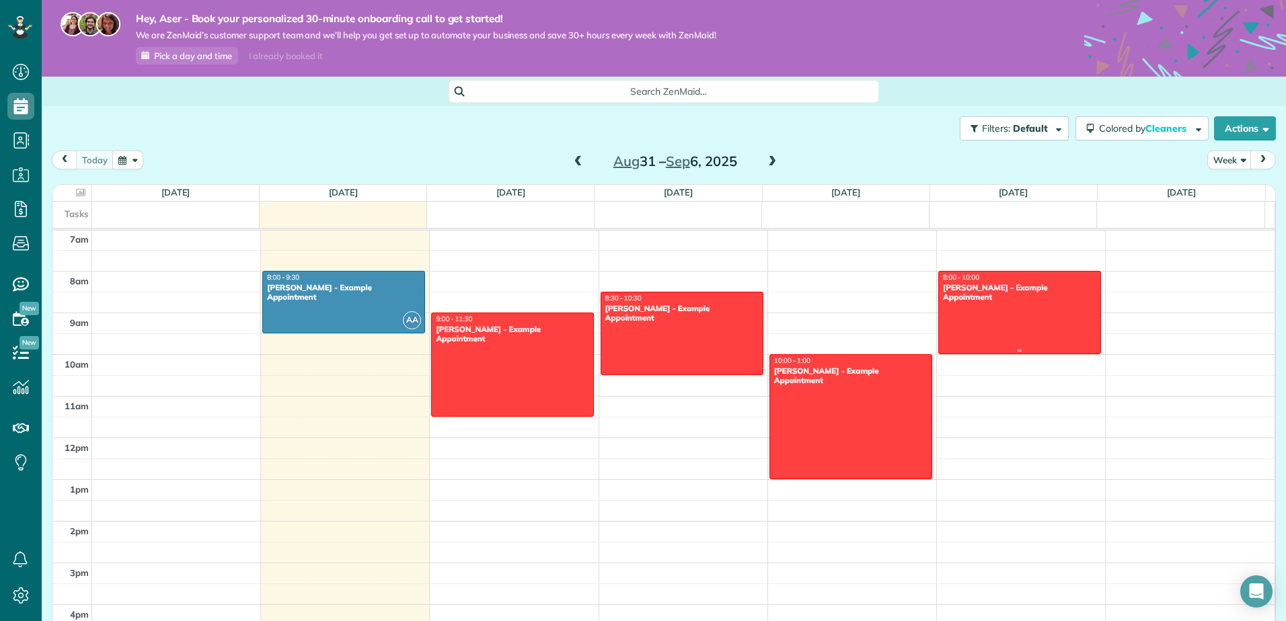
click at [1019, 321] on div at bounding box center [1019, 313] width 161 height 82
